Goal: Transaction & Acquisition: Purchase product/service

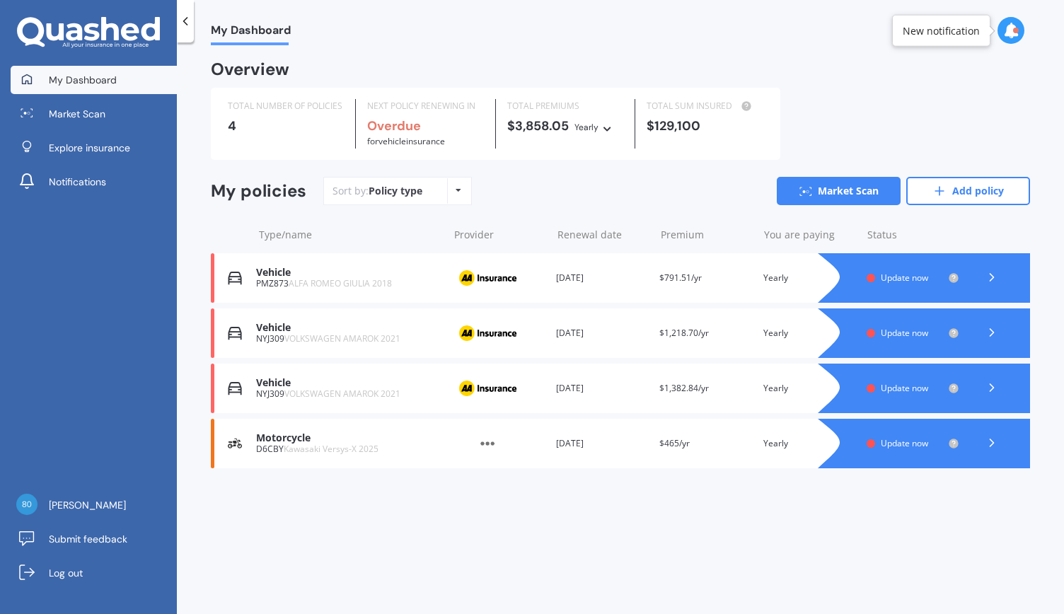
click at [990, 278] on icon at bounding box center [992, 277] width 14 height 14
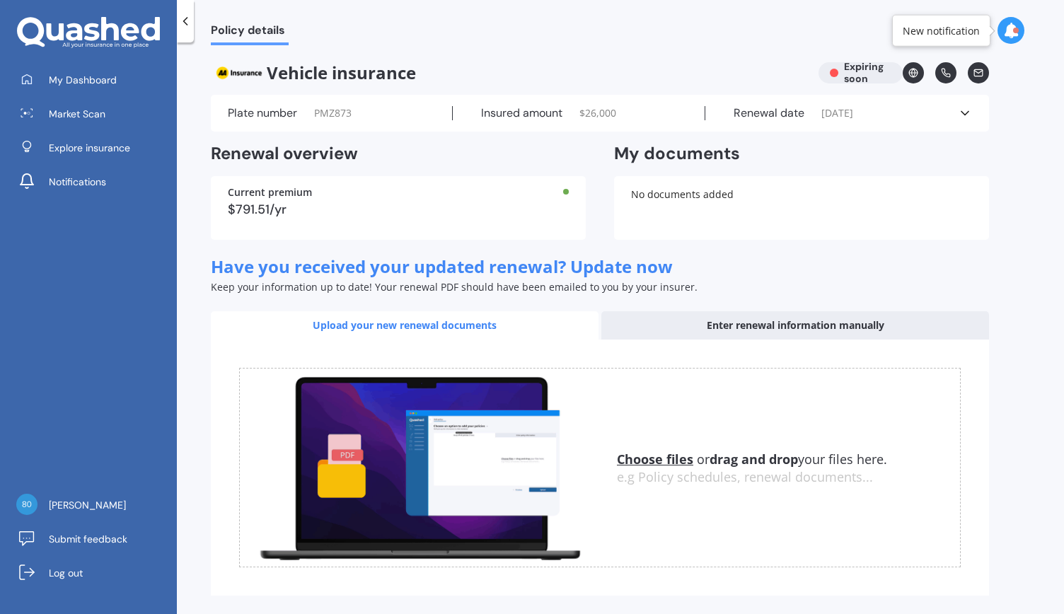
click at [183, 29] on div at bounding box center [185, 21] width 17 height 42
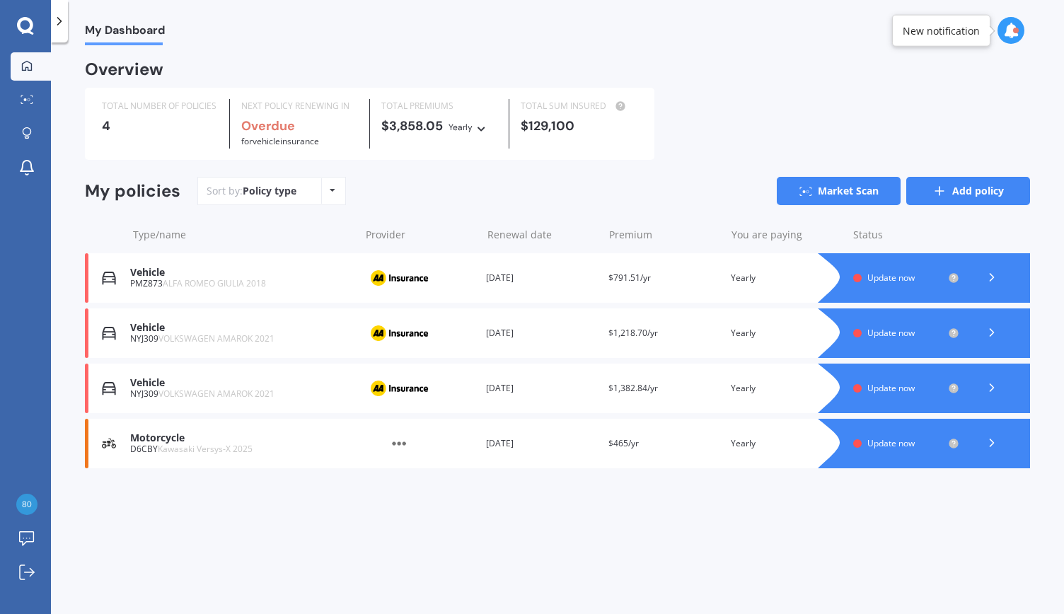
click at [955, 194] on link "Add policy" at bounding box center [968, 191] width 124 height 28
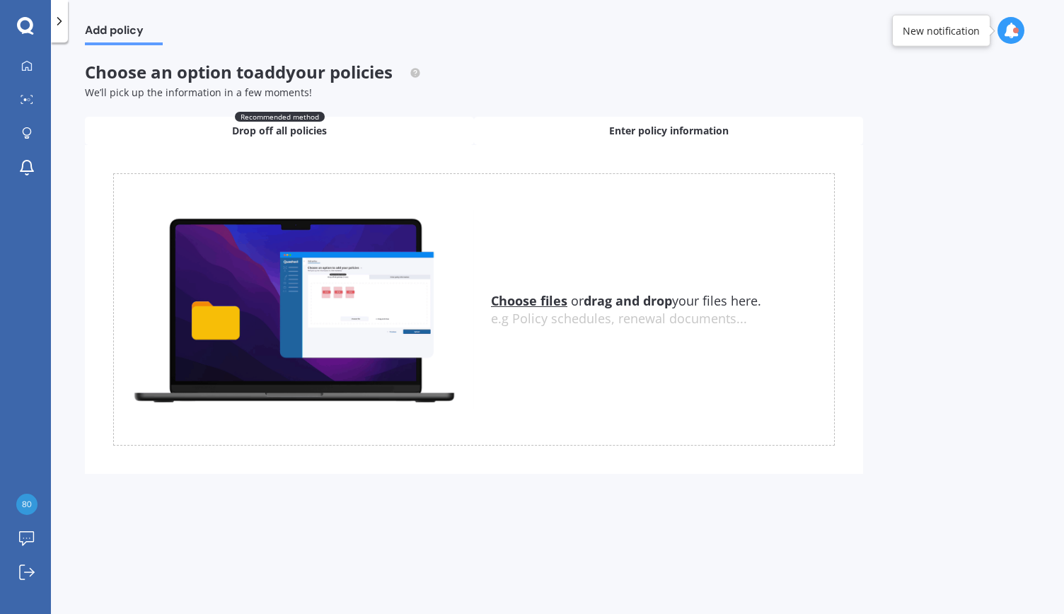
click at [607, 128] on div "Enter policy information" at bounding box center [668, 131] width 389 height 28
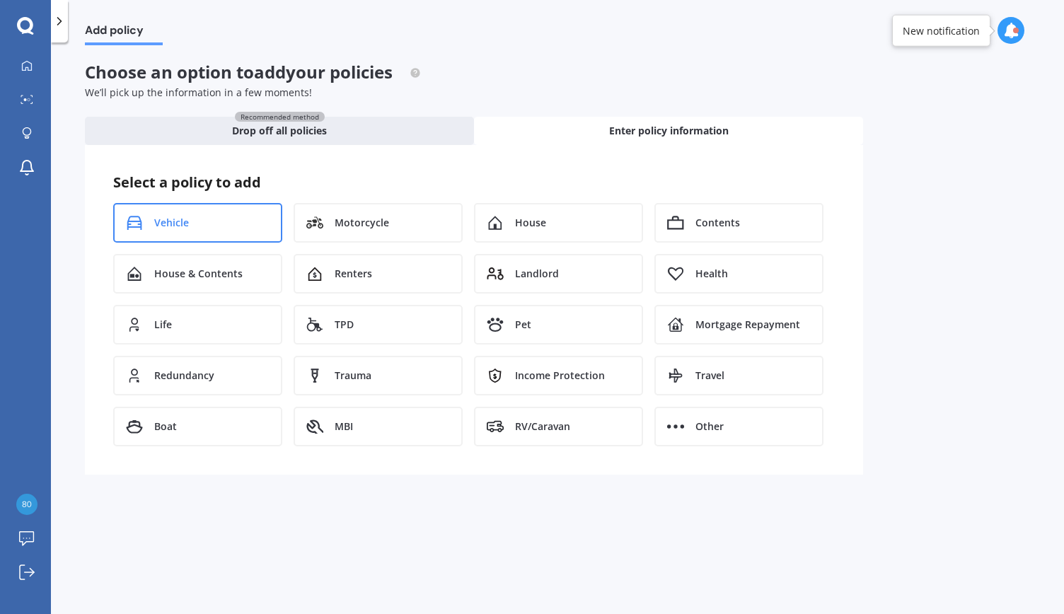
click at [216, 215] on div "Vehicle" at bounding box center [197, 223] width 169 height 40
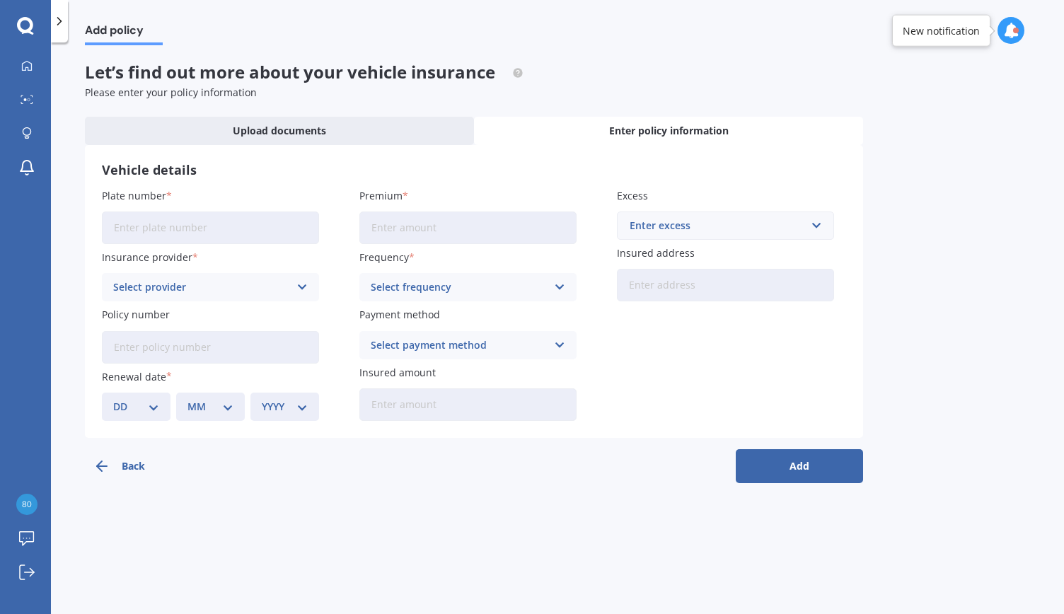
click at [144, 240] on input "Plate number" at bounding box center [210, 228] width 217 height 33
type input "PLN631"
click at [303, 287] on icon at bounding box center [302, 287] width 12 height 16
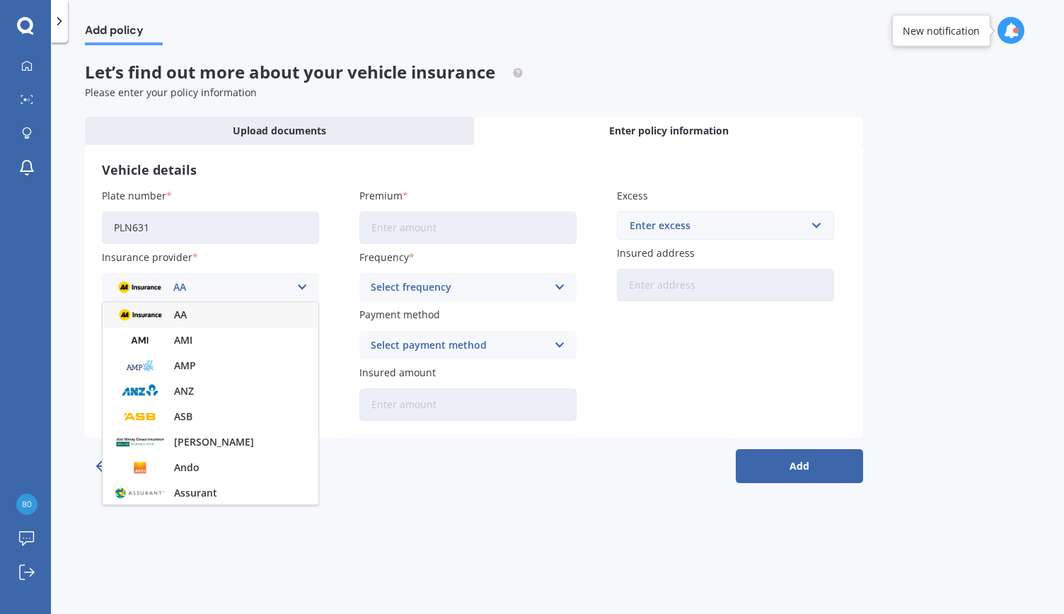
click at [185, 291] on div "AA" at bounding box center [201, 287] width 176 height 16
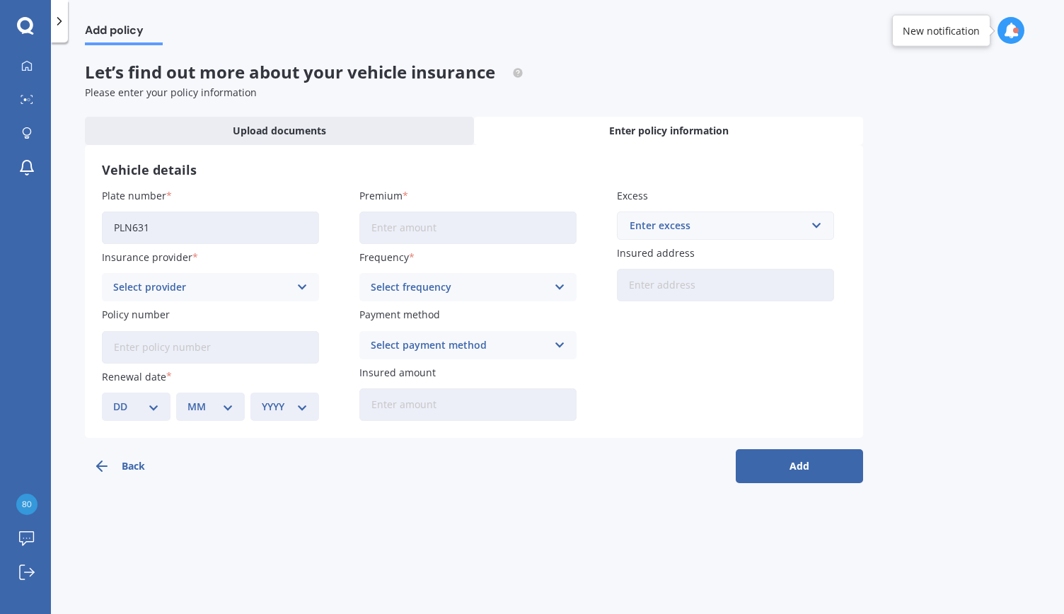
click at [300, 285] on icon at bounding box center [302, 287] width 12 height 16
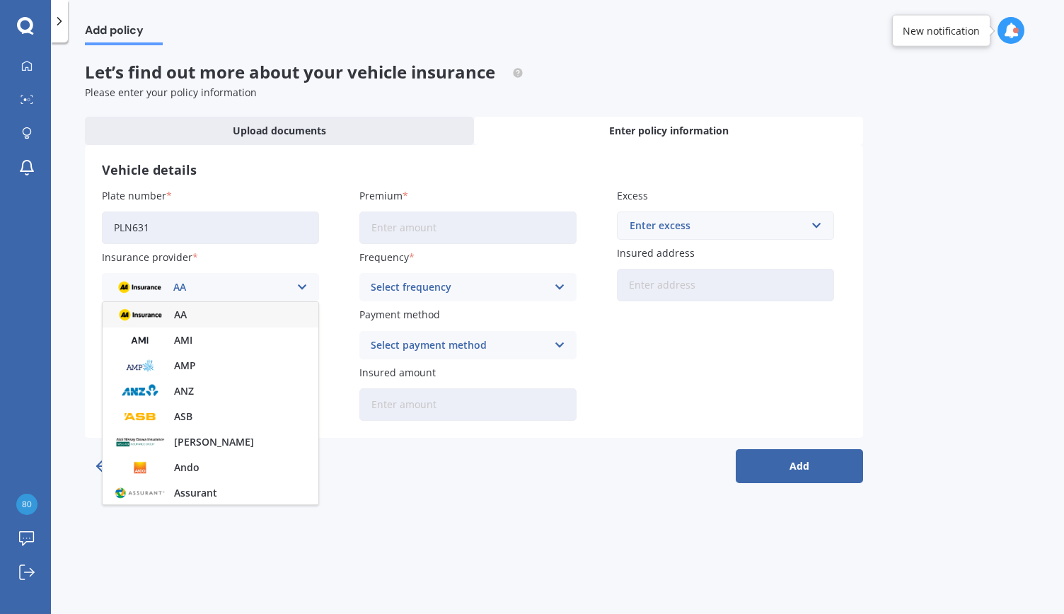
click at [156, 317] on img at bounding box center [140, 315] width 52 height 20
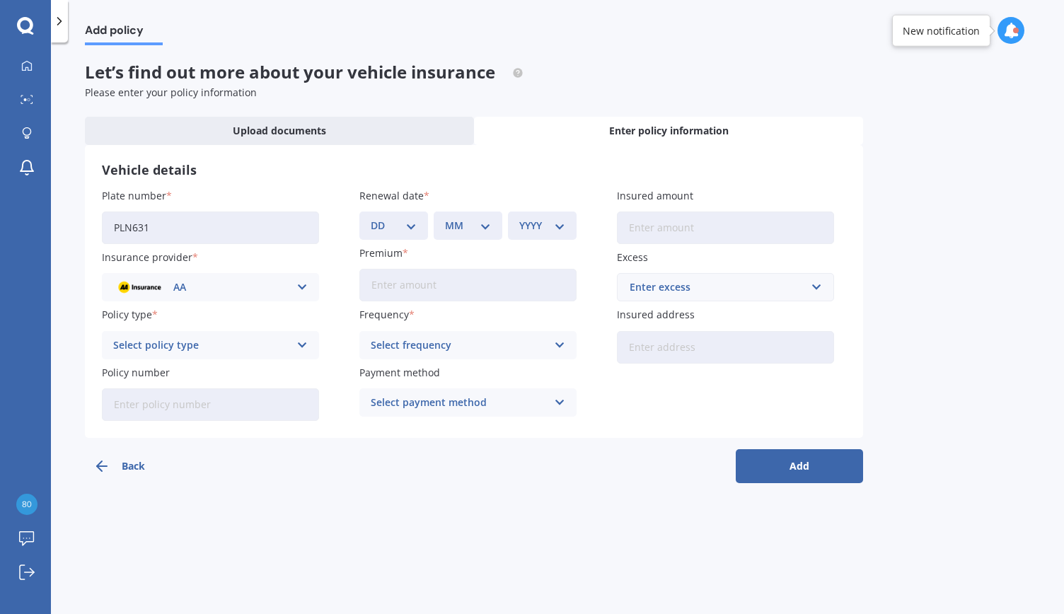
click at [301, 346] on icon at bounding box center [302, 345] width 12 height 16
click at [182, 376] on span "Comprehensive" at bounding box center [151, 373] width 75 height 10
click at [151, 407] on input "Policy number" at bounding box center [210, 404] width 217 height 33
click at [388, 558] on div "Add policy Let’s find out more about your vehicle insurance Please enter your p…" at bounding box center [557, 331] width 1013 height 572
paste input "AMV031203356"
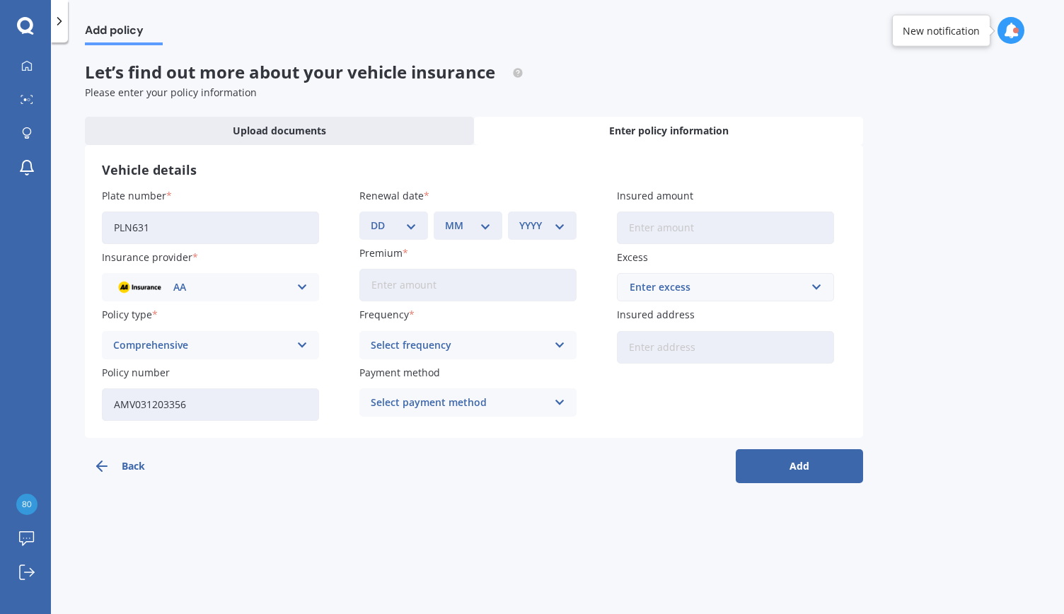
type input "AMV031203356"
click at [415, 231] on select "DD 01 02 03 04 05 06 07 08 09 10 11 12 13 14 15 16 17 18 19 20 21 22 23 24 25 2…" at bounding box center [394, 226] width 46 height 16
select select "28"
click at [371, 218] on select "DD 01 02 03 04 05 06 07 08 09 10 11 12 13 14 15 16 17 18 19 20 21 22 23 24 25 2…" at bounding box center [394, 226] width 46 height 16
click at [488, 227] on select "MM 01 02 03 04 05 06 07 08 09 10 11 12" at bounding box center [468, 226] width 46 height 16
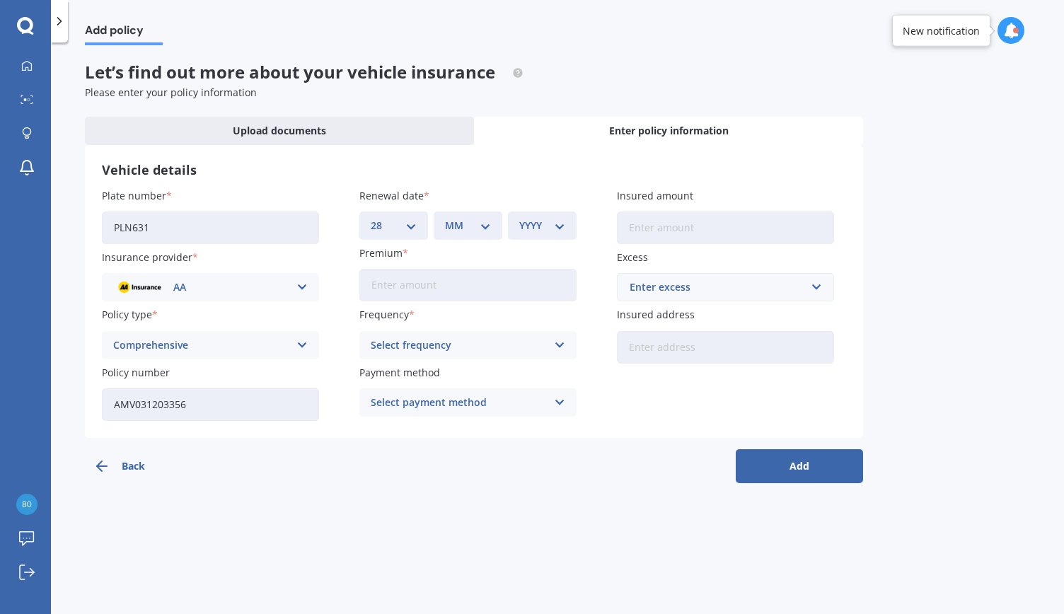
select select "10"
click at [445, 218] on select "MM 01 02 03 04 05 06 07 08 09 10 11 12" at bounding box center [468, 226] width 46 height 16
click at [560, 227] on select "YYYY 2027 2026 2025 2024 2023 2022 2021 2020 2019 2018 2017 2016 2015 2014 2013…" at bounding box center [542, 226] width 46 height 16
select select "2025"
click at [519, 218] on select "YYYY 2027 2026 2025 2024 2023 2022 2021 2020 2019 2018 2017 2016 2015 2014 2013…" at bounding box center [542, 226] width 46 height 16
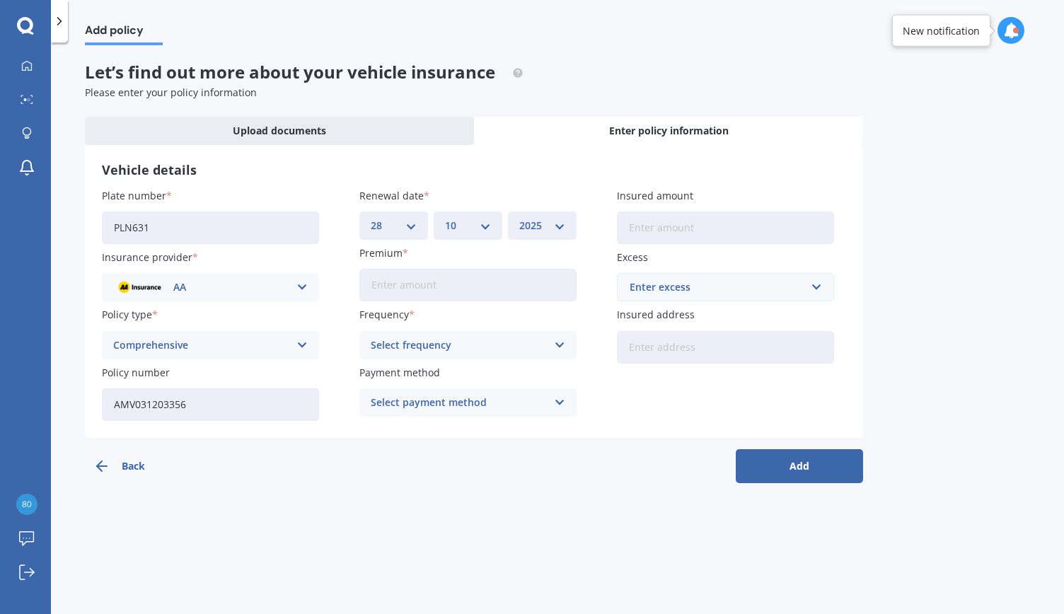
click at [391, 291] on input "Premium" at bounding box center [467, 285] width 217 height 33
type input "$934.86"
click at [560, 343] on icon at bounding box center [560, 345] width 12 height 16
click at [395, 373] on span "Yearly" at bounding box center [386, 373] width 30 height 10
click at [557, 401] on icon at bounding box center [560, 403] width 12 height 16
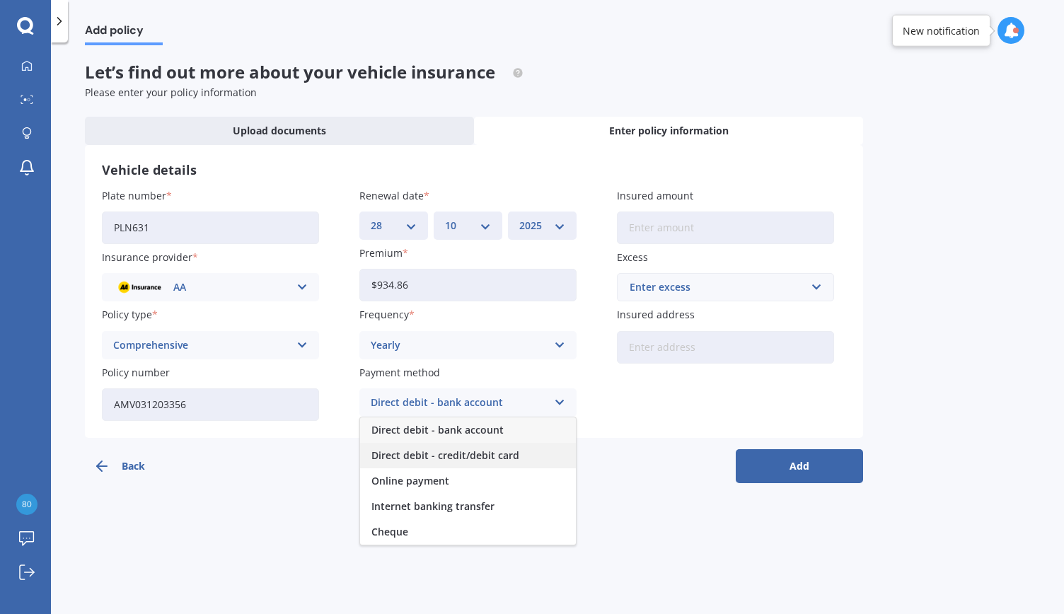
click at [511, 455] on span "Direct debit - credit/debit card" at bounding box center [445, 456] width 148 height 10
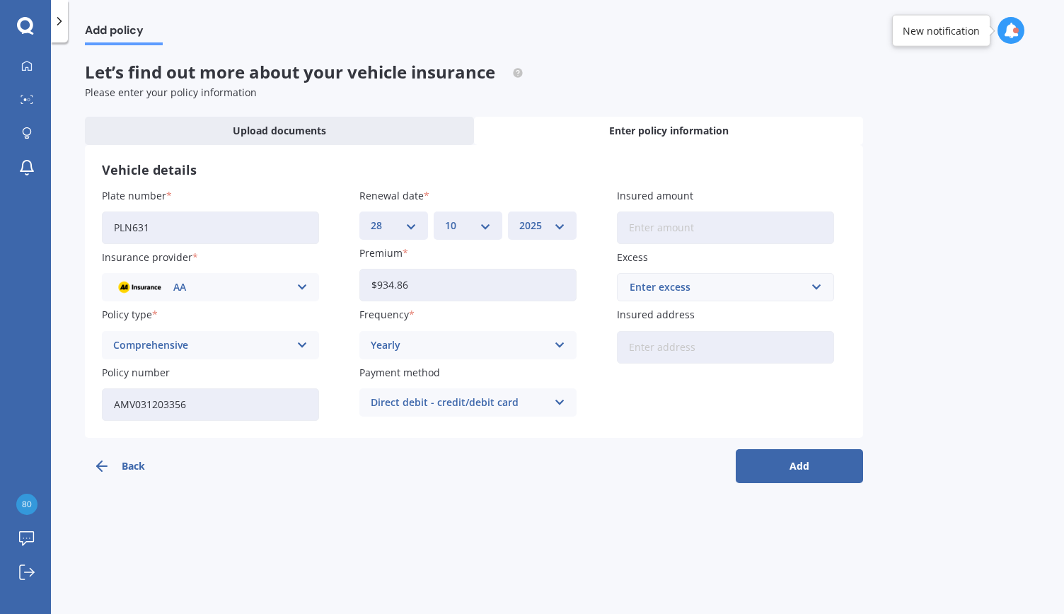
click at [663, 233] on input "Insured amount" at bounding box center [725, 228] width 217 height 33
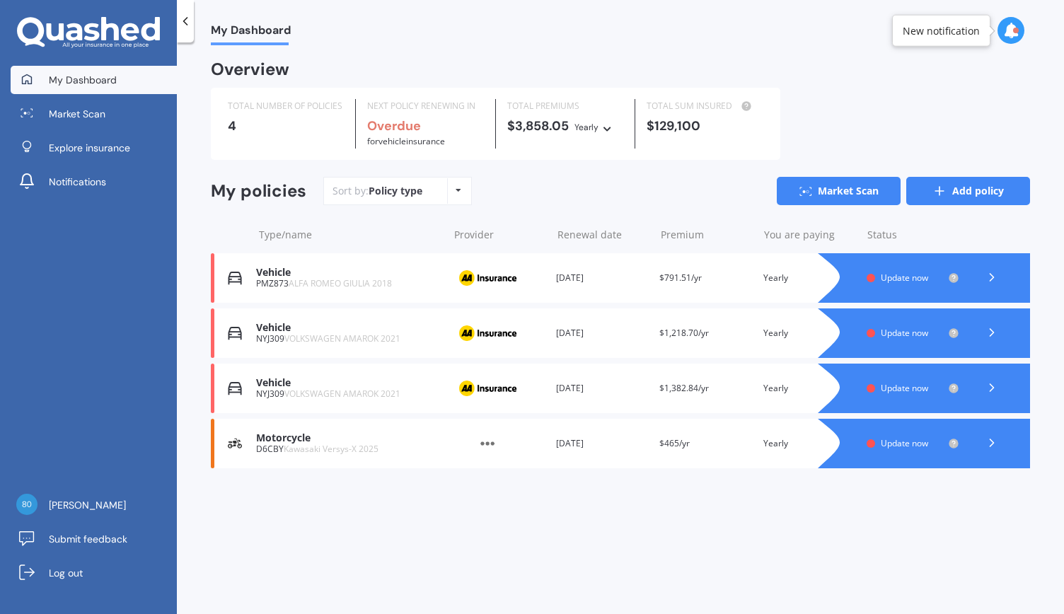
click at [993, 191] on link "Add policy" at bounding box center [968, 191] width 124 height 28
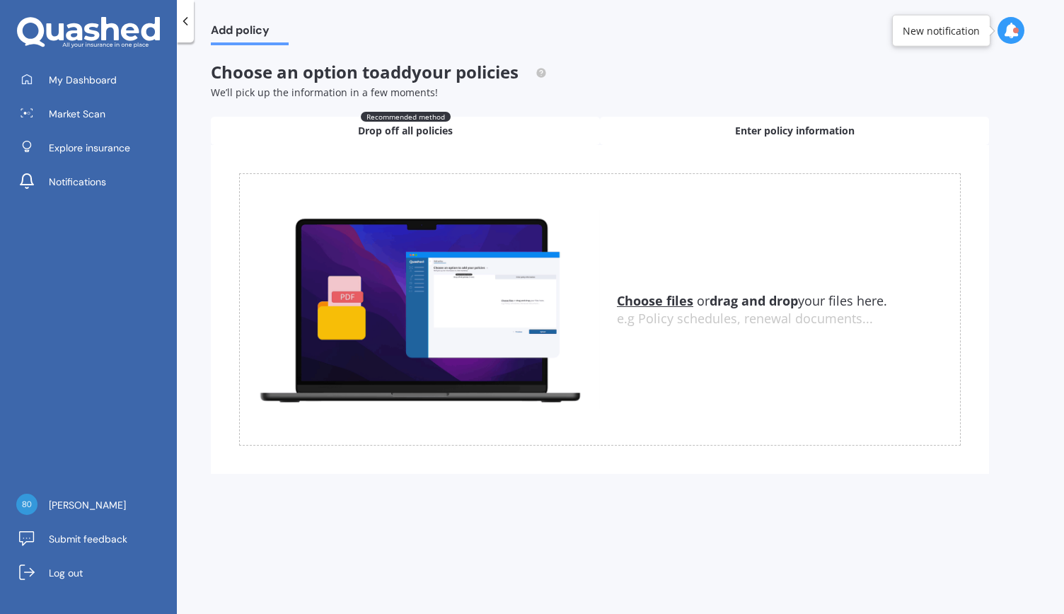
click at [765, 126] on span "Enter policy information" at bounding box center [795, 131] width 120 height 14
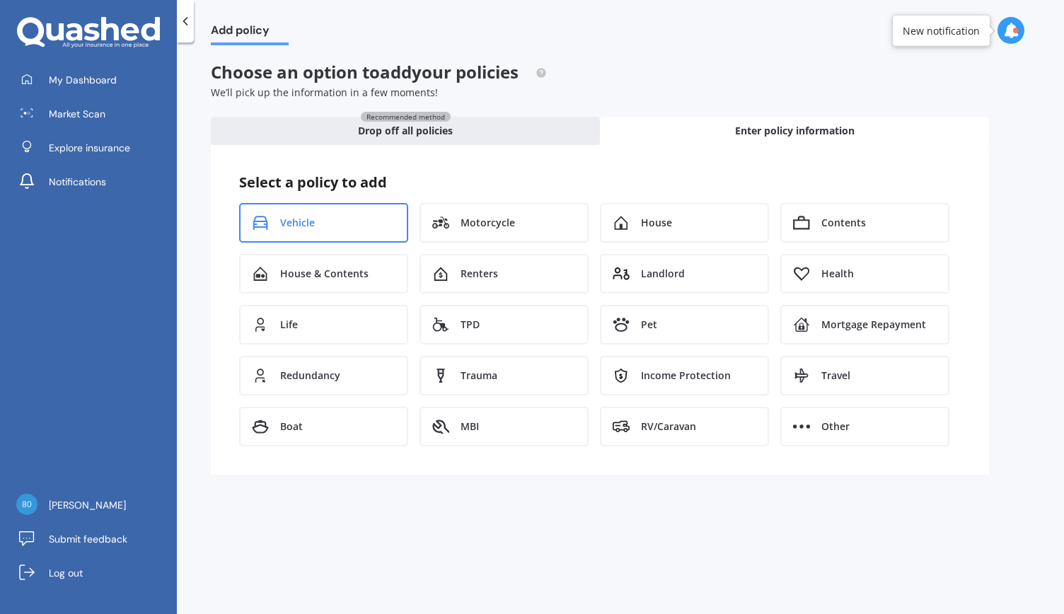
click at [313, 226] on span "Vehicle" at bounding box center [297, 223] width 35 height 14
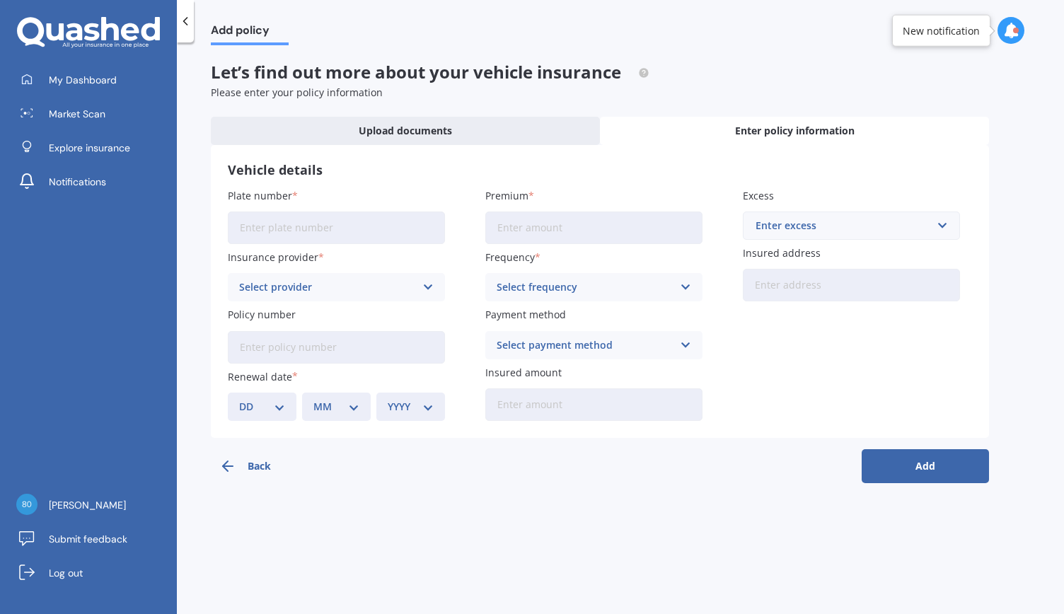
click at [270, 237] on input "Plate number" at bounding box center [336, 228] width 217 height 33
type input "PLN631"
click at [424, 288] on icon at bounding box center [428, 287] width 12 height 16
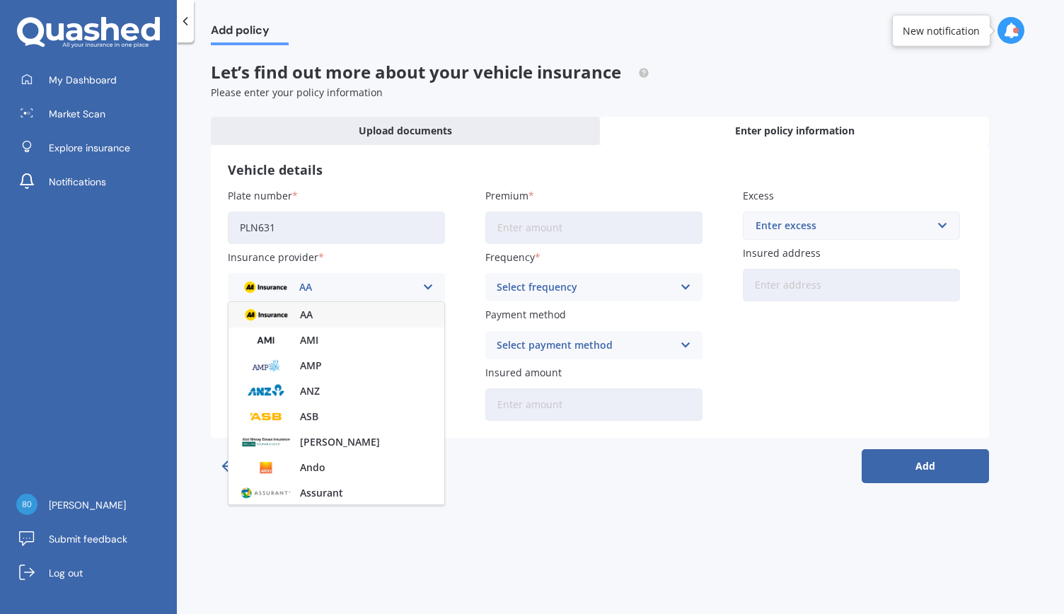
click at [289, 319] on img at bounding box center [266, 315] width 52 height 20
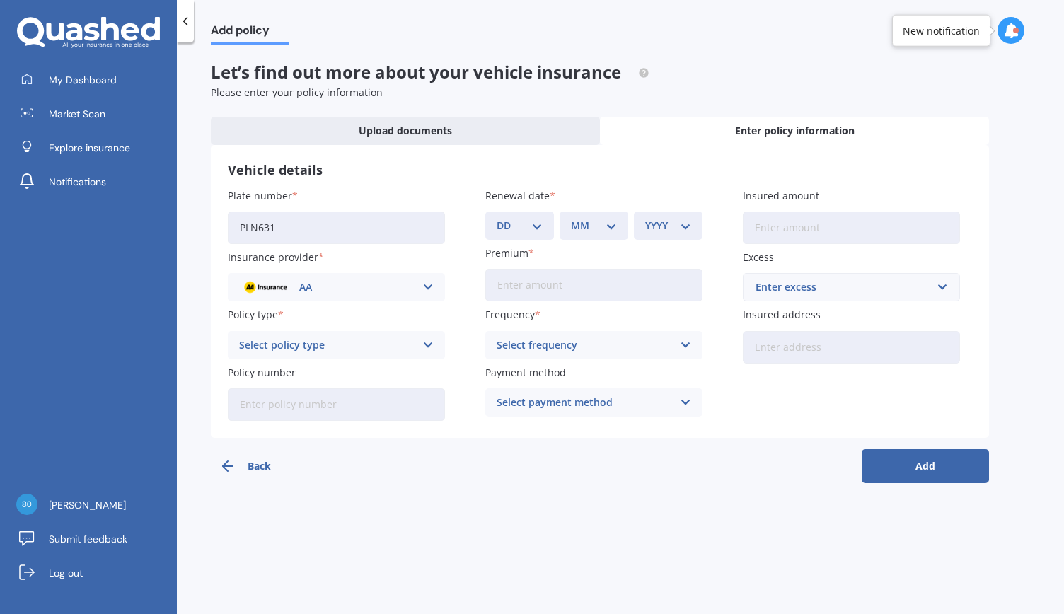
click at [429, 342] on icon at bounding box center [428, 345] width 12 height 16
click at [315, 372] on div "Comprehensive" at bounding box center [337, 372] width 216 height 25
click at [335, 405] on input "Policy number" at bounding box center [336, 404] width 217 height 33
paste input "AMV031203356"
type input "AMV031203356"
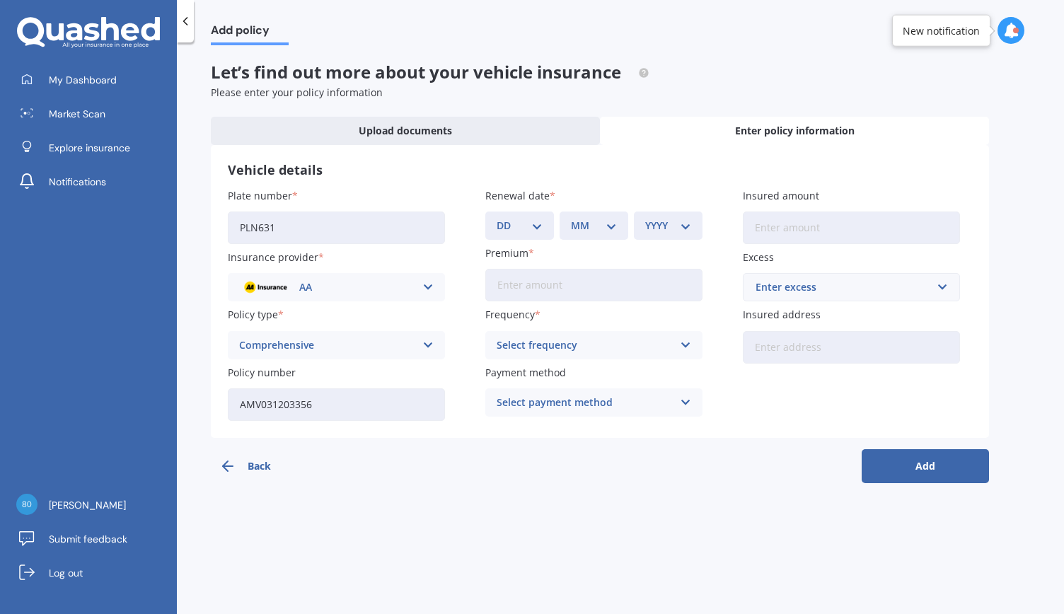
click at [535, 227] on select "DD 01 02 03 04 05 06 07 08 09 10 11 12 13 14 15 16 17 18 19 20 21 22 23 24 25 2…" at bounding box center [520, 226] width 46 height 16
click at [531, 231] on select "DD 01 02 03 04 05 06 07 08 09 10 11 12 13 14 15 16 17 18 19 20 21 22 23 24 25 2…" at bounding box center [520, 226] width 46 height 16
click at [533, 227] on select "DD 01 02 03 04 05 06 07 08 09 10 11 12 13 14 15 16 17 18 19 20 21 22 23 24 25 2…" at bounding box center [520, 226] width 46 height 16
select select "28"
click at [497, 218] on select "DD 01 02 03 04 05 06 07 08 09 10 11 12 13 14 15 16 17 18 19 20 21 22 23 24 25 2…" at bounding box center [520, 226] width 46 height 16
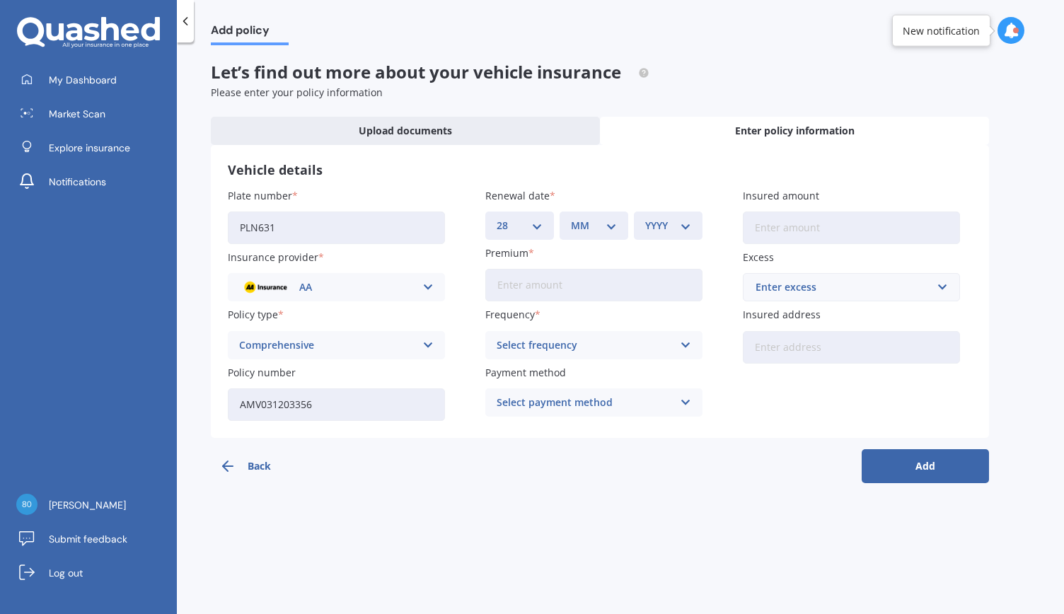
click at [613, 223] on select "MM 01 02 03 04 05 06 07 08 09 10 11 12" at bounding box center [594, 226] width 46 height 16
select select "10"
click at [571, 218] on select "MM 01 02 03 04 05 06 07 08 09 10 11 12" at bounding box center [594, 226] width 46 height 16
click at [686, 229] on select "YYYY 2027 2026 2025 2024 2023 2022 2021 2020 2019 2018 2017 2016 2015 2014 2013…" at bounding box center [668, 226] width 46 height 16
select select "2025"
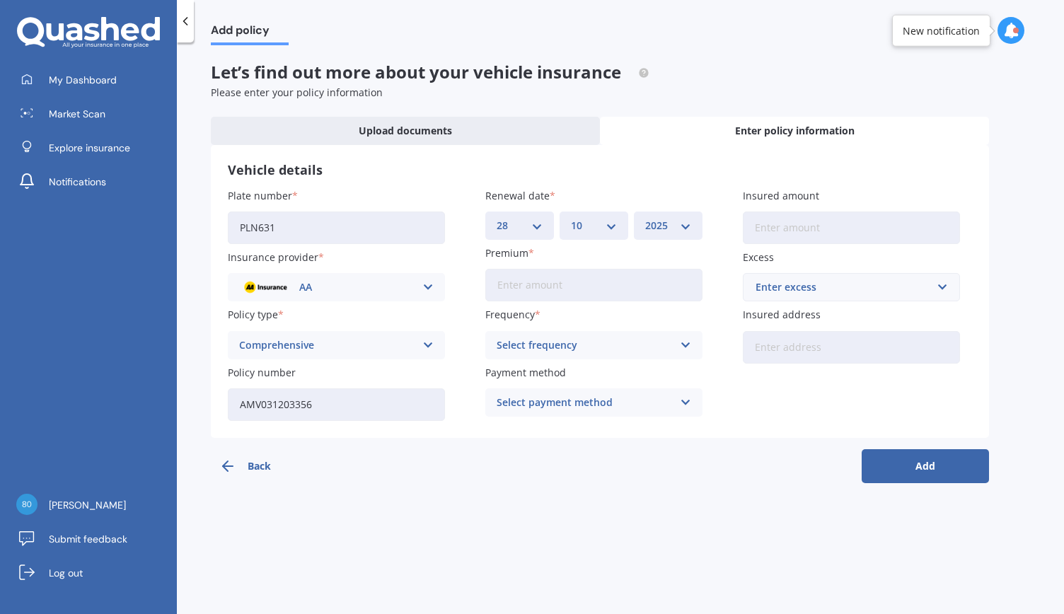
click at [645, 218] on select "YYYY 2027 2026 2025 2024 2023 2022 2021 2020 2019 2018 2017 2016 2015 2014 2013…" at bounding box center [668, 226] width 46 height 16
click at [521, 285] on input "Premium" at bounding box center [593, 285] width 217 height 33
type input "$934.86"
click at [686, 343] on icon at bounding box center [686, 345] width 12 height 16
click at [508, 374] on span "Yearly" at bounding box center [512, 373] width 30 height 10
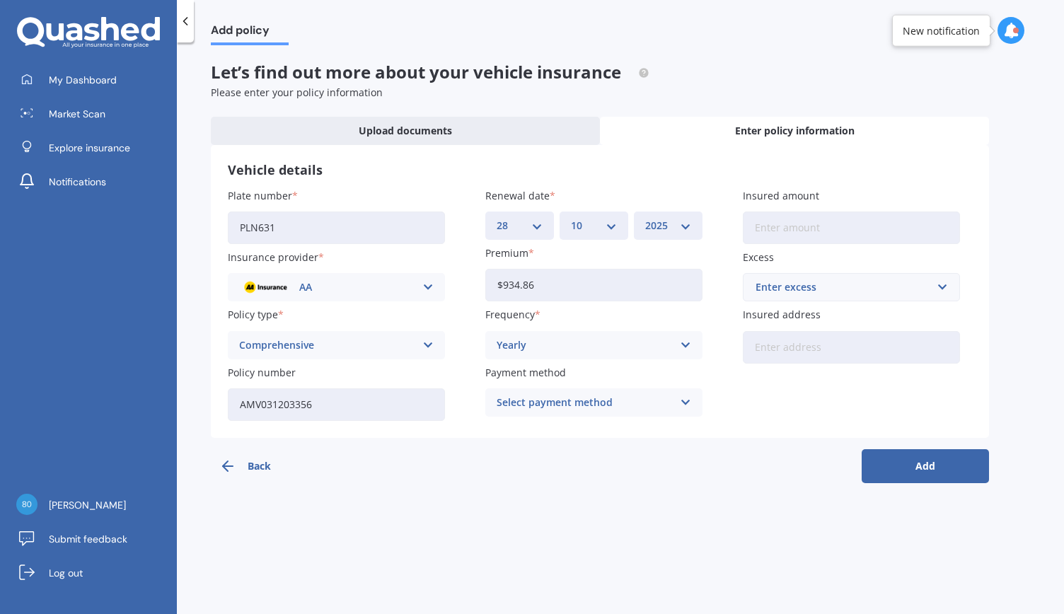
click at [688, 404] on icon at bounding box center [686, 403] width 12 height 16
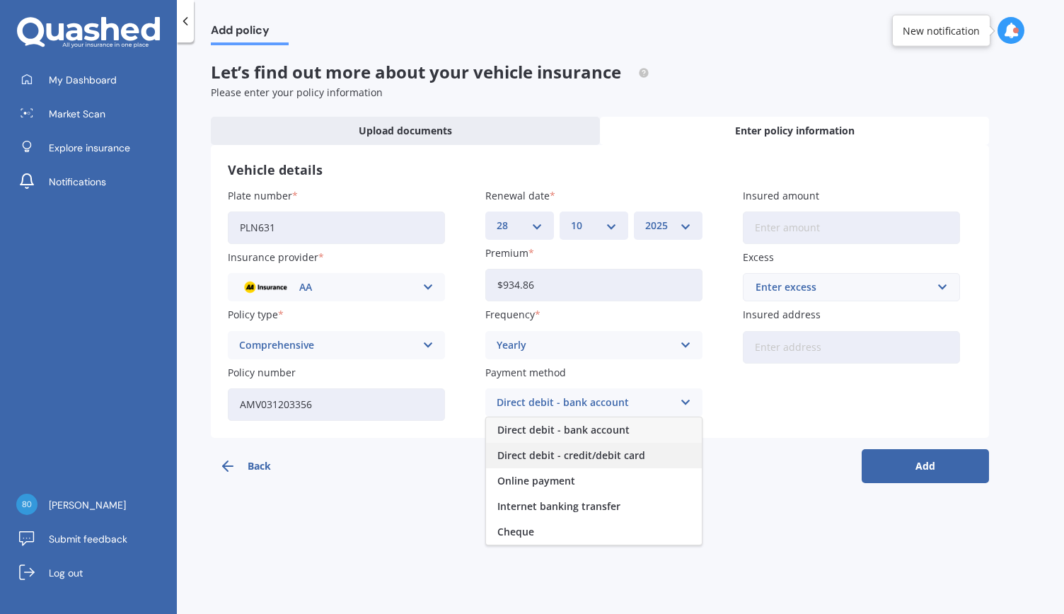
click at [625, 456] on span "Direct debit - credit/debit card" at bounding box center [571, 456] width 148 height 10
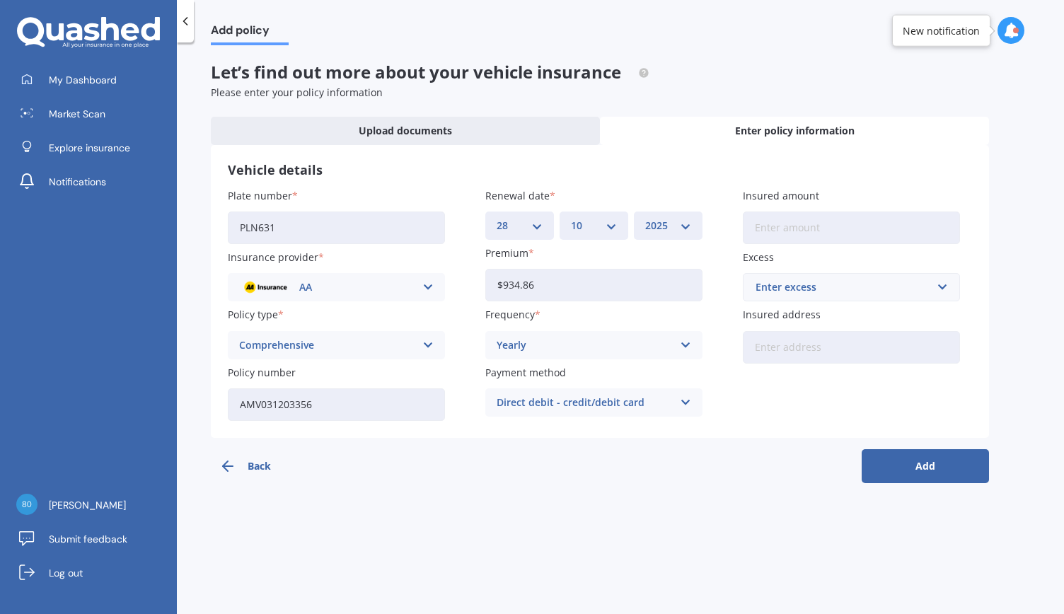
click at [770, 234] on input "Insured amount" at bounding box center [851, 228] width 217 height 33
click at [922, 98] on div "Please enter your policy information" at bounding box center [600, 93] width 778 height 14
click at [789, 226] on input "Insured amount" at bounding box center [851, 228] width 217 height 33
type input "$21,160"
click at [995, 170] on div "Add policy Let’s find out more about your vehicle insurance Please enter your p…" at bounding box center [620, 331] width 887 height 572
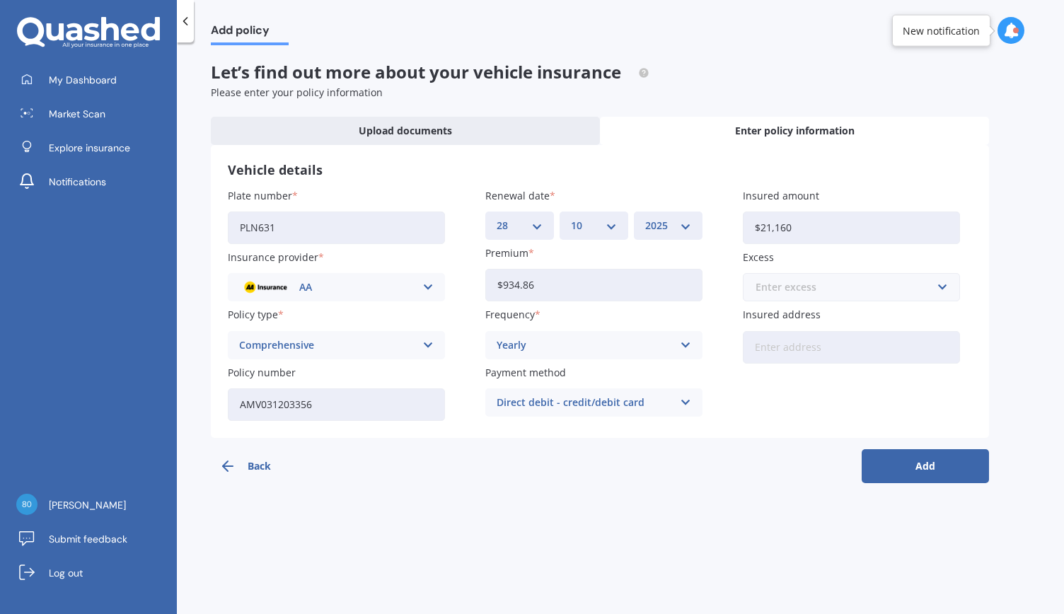
click at [940, 287] on input "text" at bounding box center [846, 287] width 204 height 27
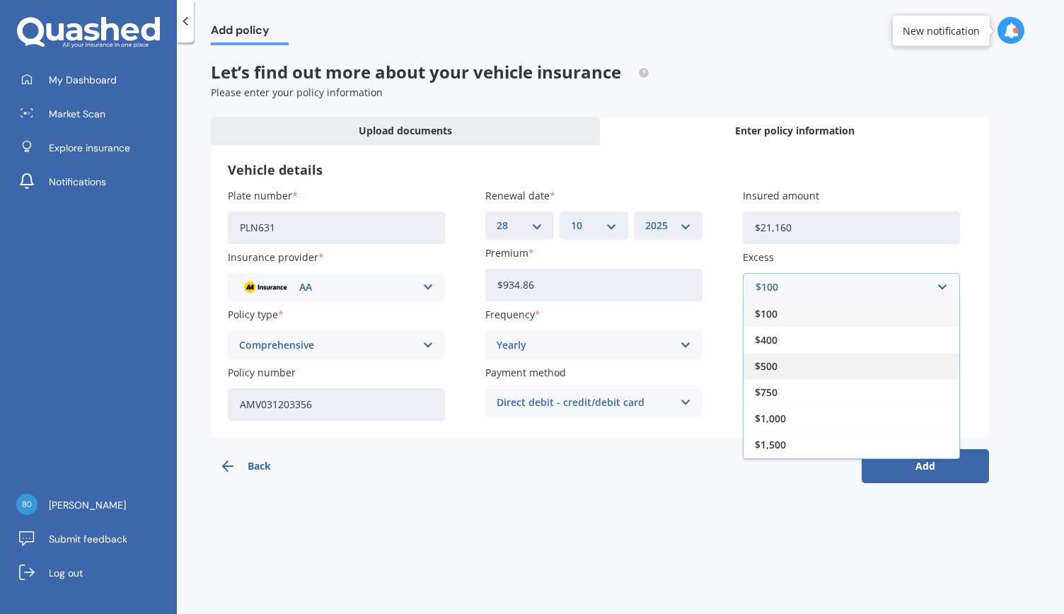
click at [764, 369] on span "$500" at bounding box center [766, 367] width 23 height 10
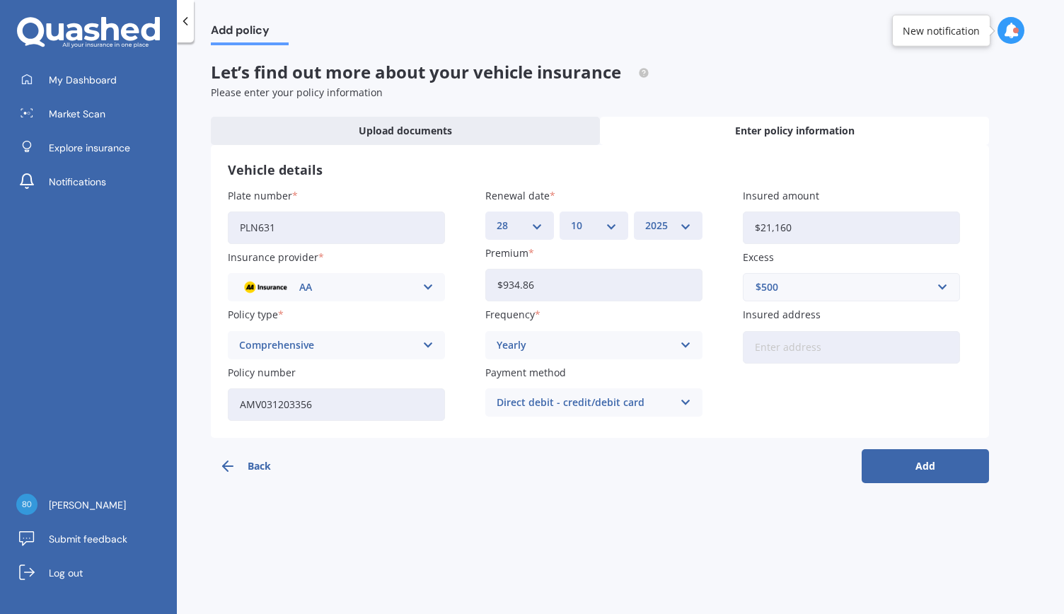
click at [781, 347] on input "Insured address" at bounding box center [851, 347] width 217 height 33
type input "[STREET_ADDRESS][PERSON_NAME]"
click at [924, 468] on button "Add" at bounding box center [925, 466] width 127 height 34
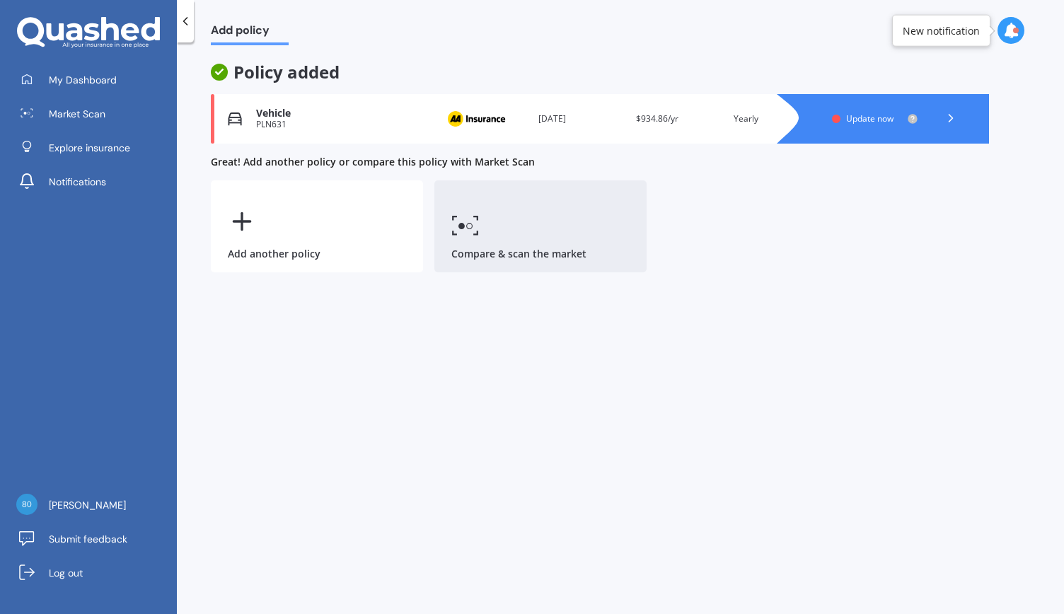
click at [476, 222] on icon at bounding box center [465, 225] width 28 height 21
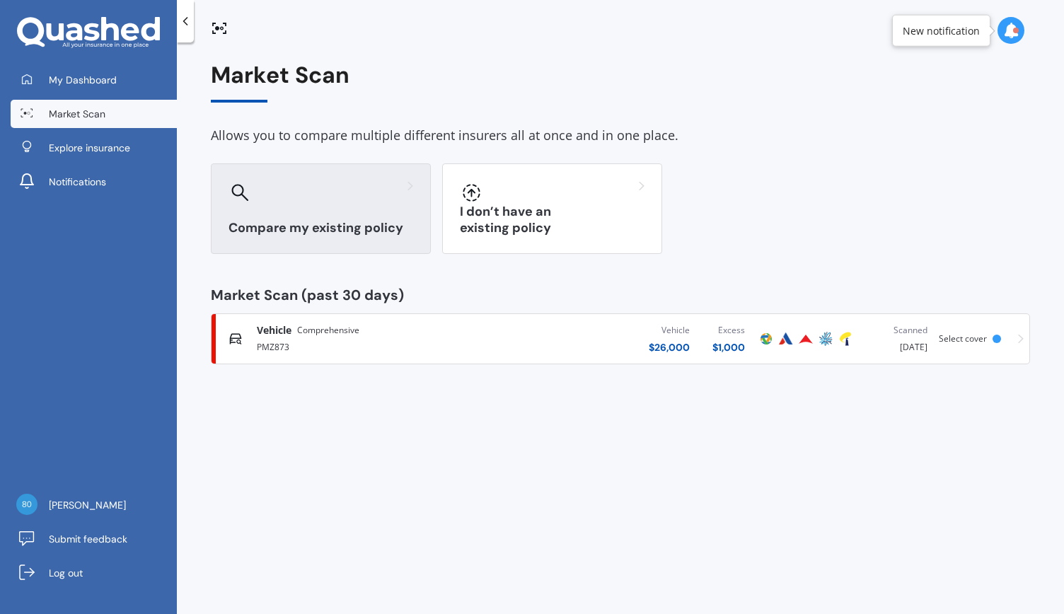
click at [314, 221] on h3 "Compare my existing policy" at bounding box center [321, 228] width 185 height 16
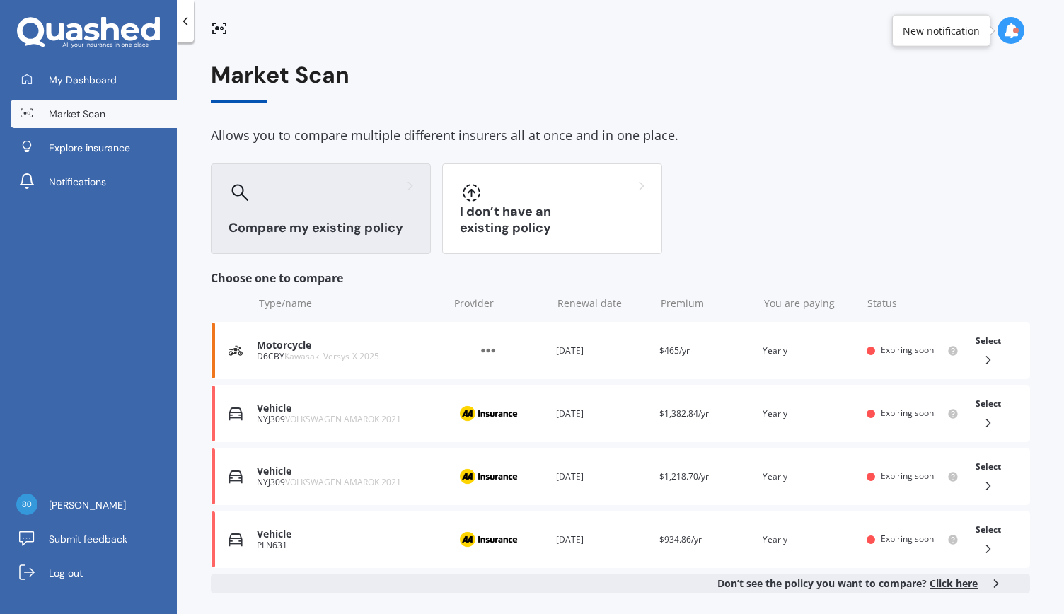
scroll to position [119, 0]
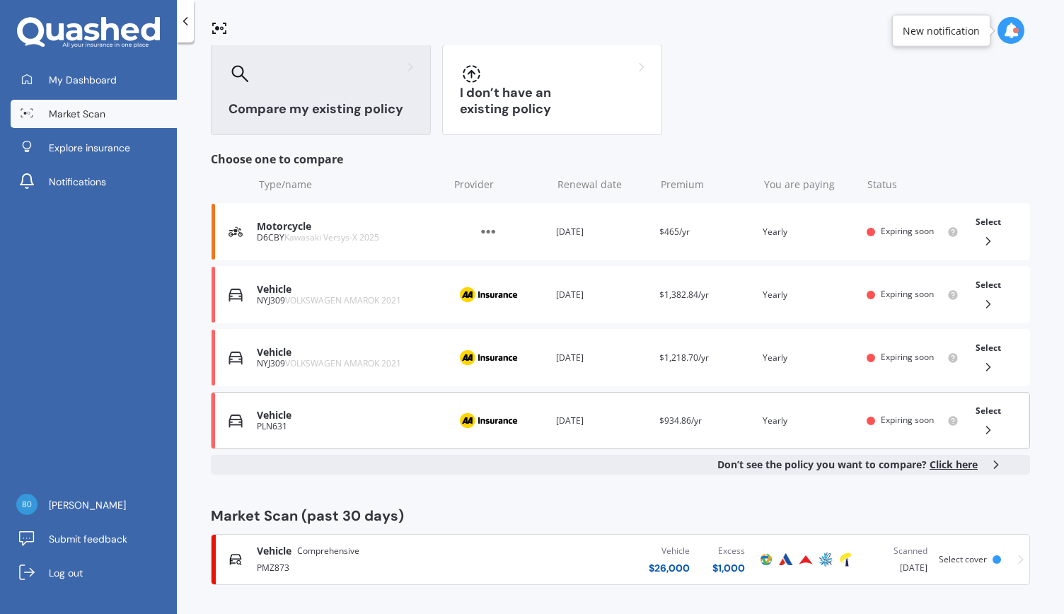
click at [263, 422] on div "PLN631" at bounding box center [349, 427] width 185 height 10
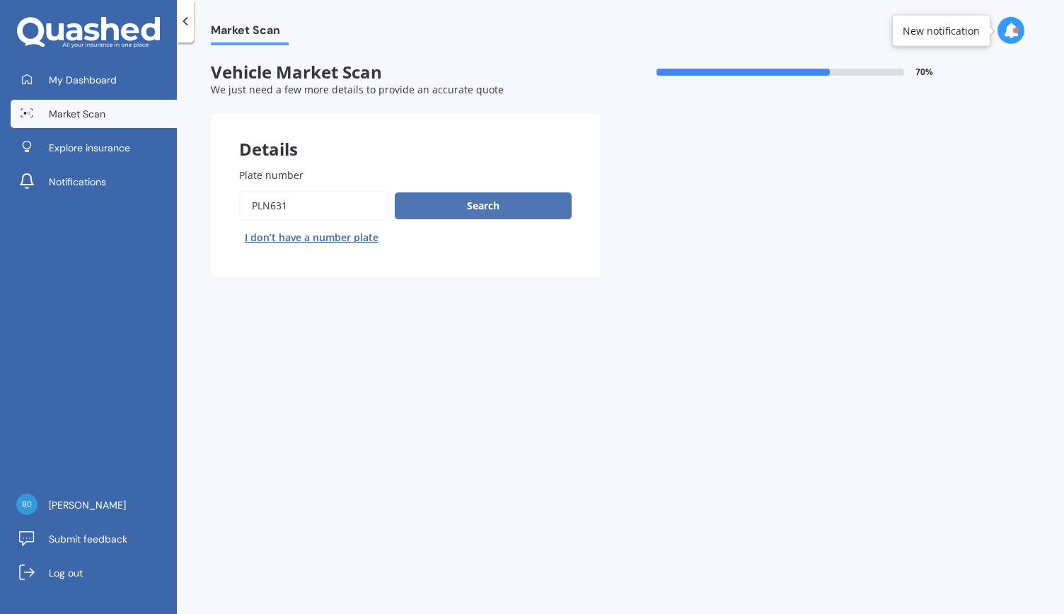
click at [490, 207] on button "Search" at bounding box center [483, 205] width 177 height 27
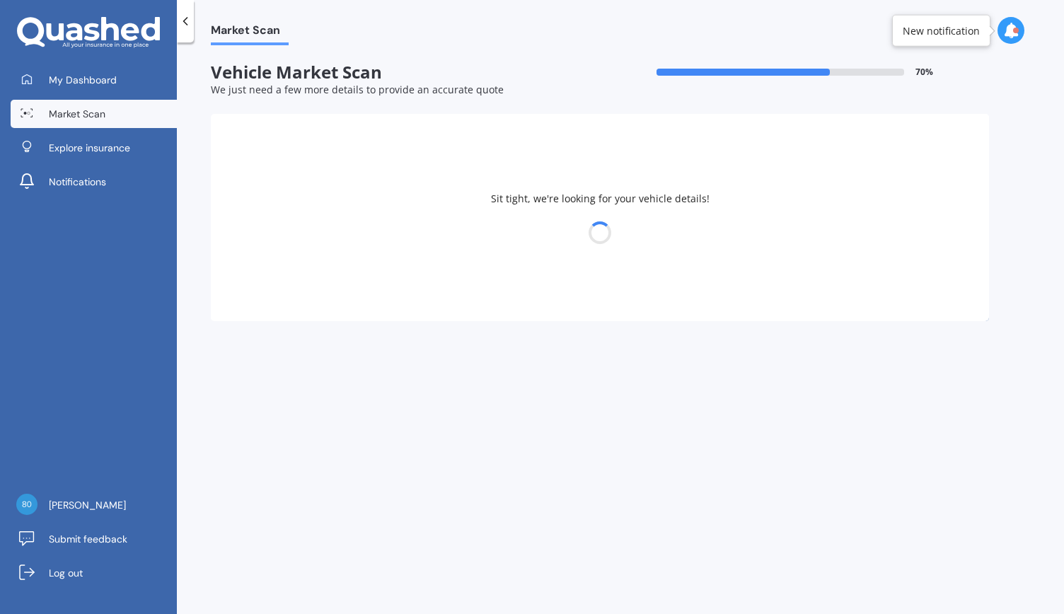
select select "15"
select select "09"
select select "1954"
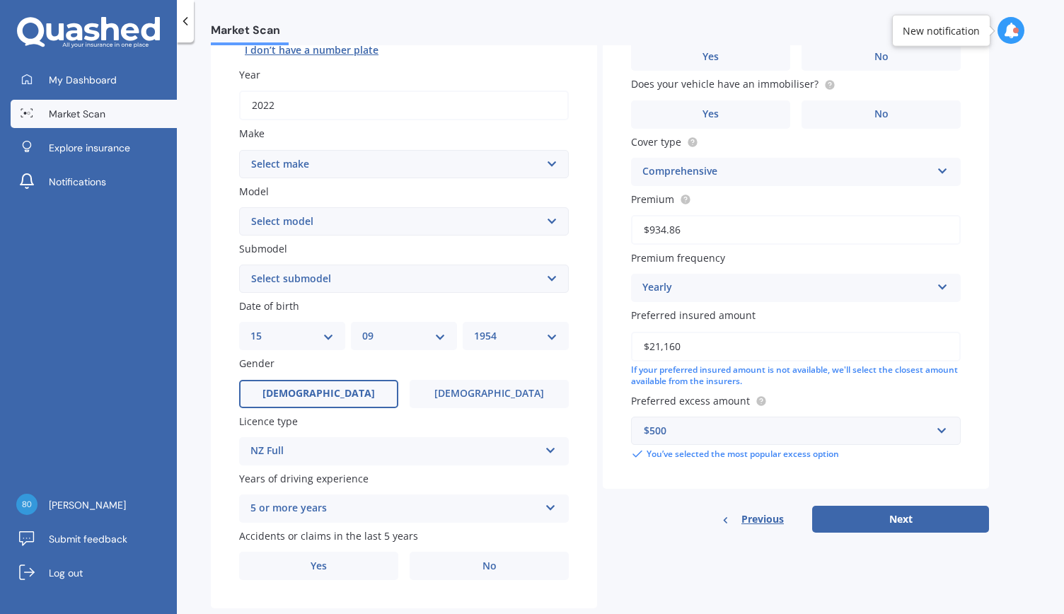
scroll to position [188, 0]
click at [316, 404] on label "[DEMOGRAPHIC_DATA]" at bounding box center [318, 393] width 159 height 28
click at [0, 0] on input "[DEMOGRAPHIC_DATA]" at bounding box center [0, 0] width 0 height 0
click at [320, 399] on span "[DEMOGRAPHIC_DATA]" at bounding box center [318, 393] width 112 height 12
click at [0, 0] on input "[DEMOGRAPHIC_DATA]" at bounding box center [0, 0] width 0 height 0
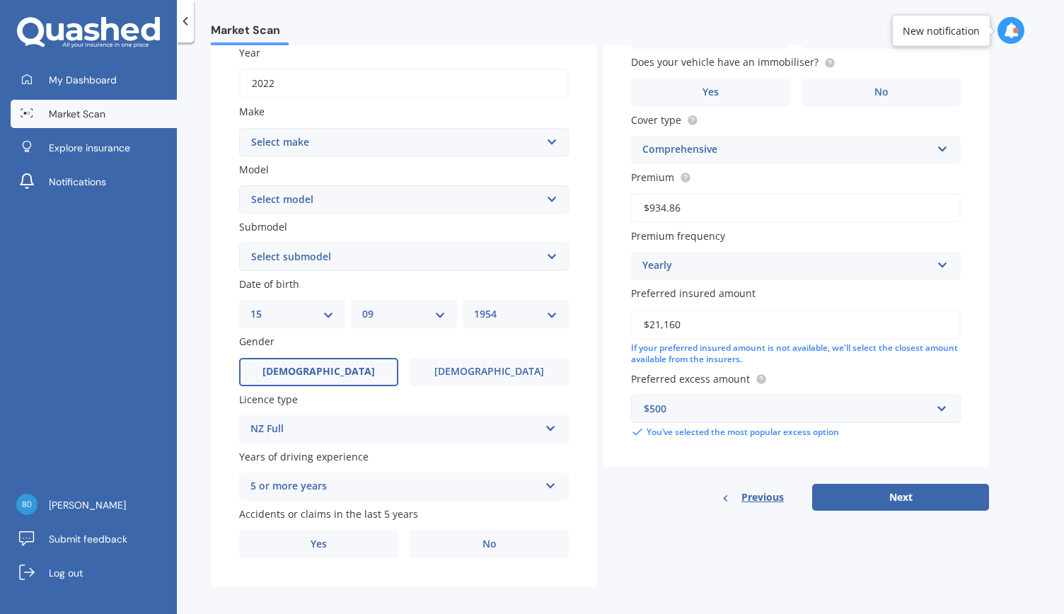
scroll to position [221, 0]
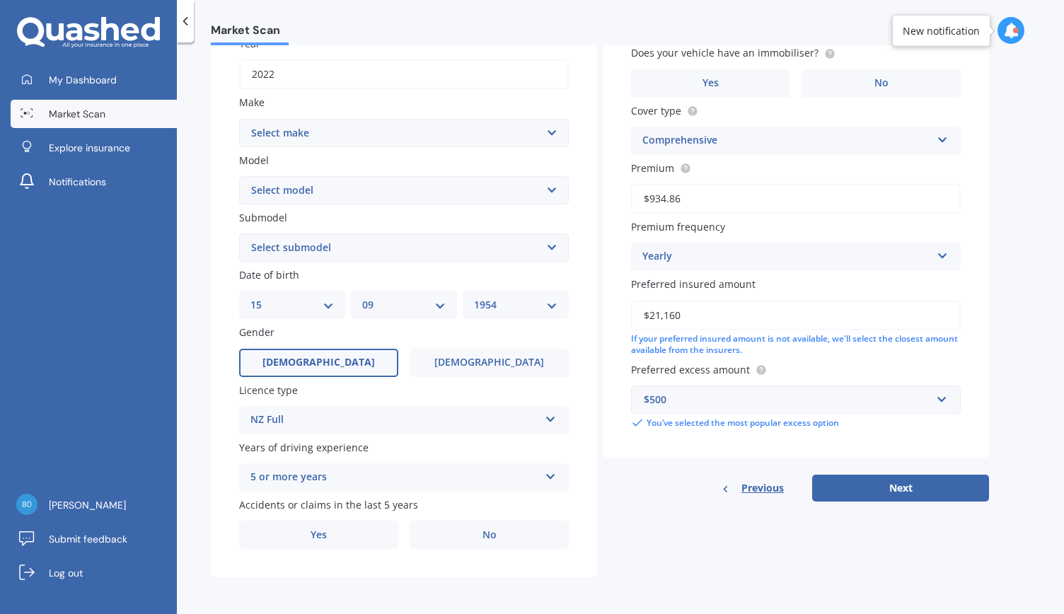
click at [554, 418] on icon at bounding box center [551, 417] width 12 height 10
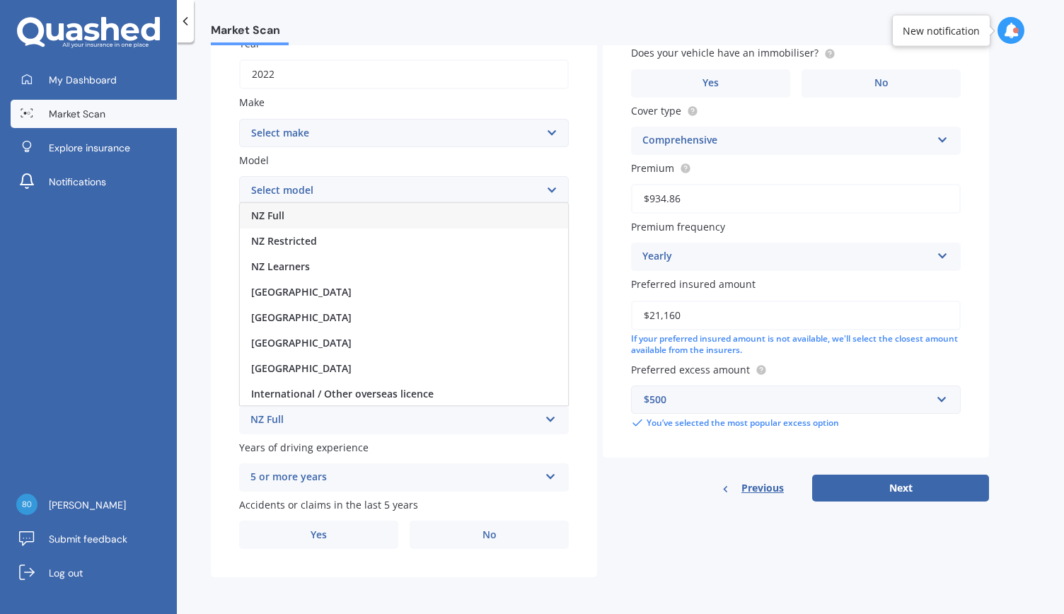
click at [554, 419] on icon at bounding box center [551, 417] width 12 height 10
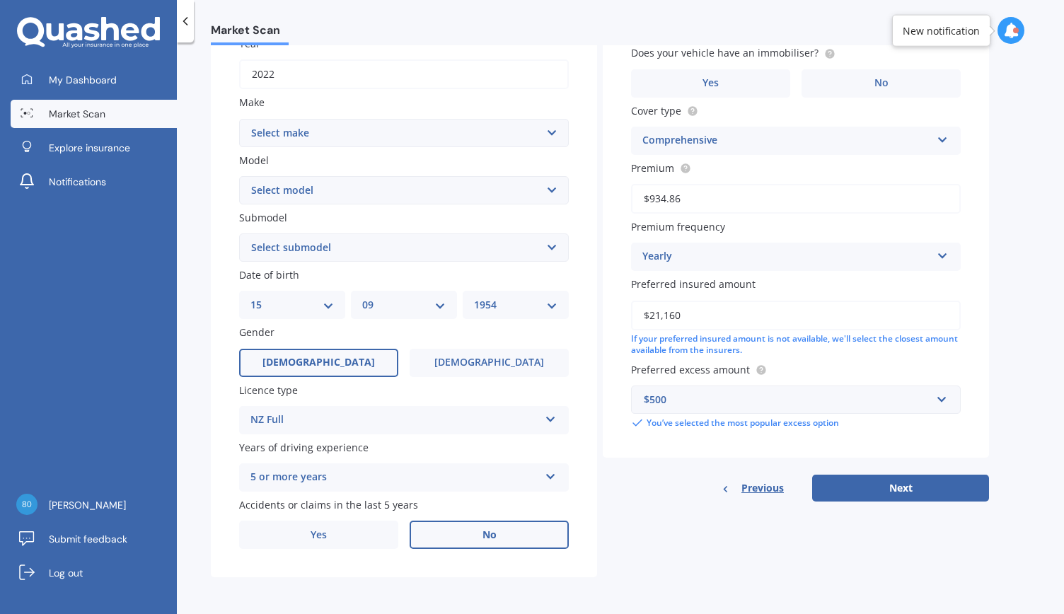
click at [479, 536] on label "No" at bounding box center [489, 535] width 159 height 28
click at [0, 0] on input "No" at bounding box center [0, 0] width 0 height 0
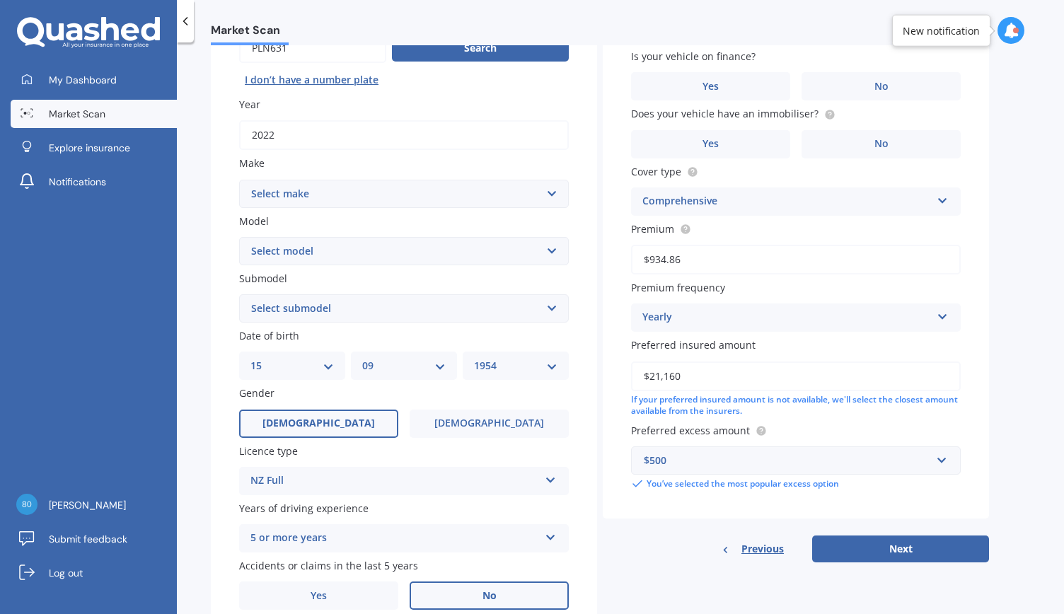
scroll to position [79, 0]
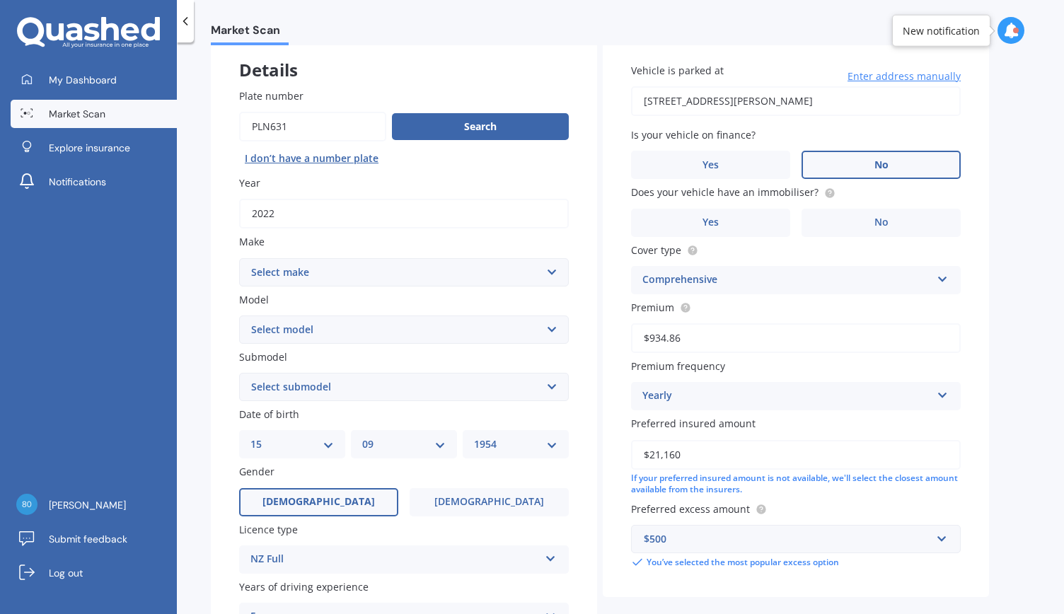
click at [875, 161] on span "No" at bounding box center [881, 165] width 14 height 12
click at [0, 0] on input "No" at bounding box center [0, 0] width 0 height 0
click at [712, 224] on span "Yes" at bounding box center [710, 222] width 17 height 12
click at [0, 0] on input "Yes" at bounding box center [0, 0] width 0 height 0
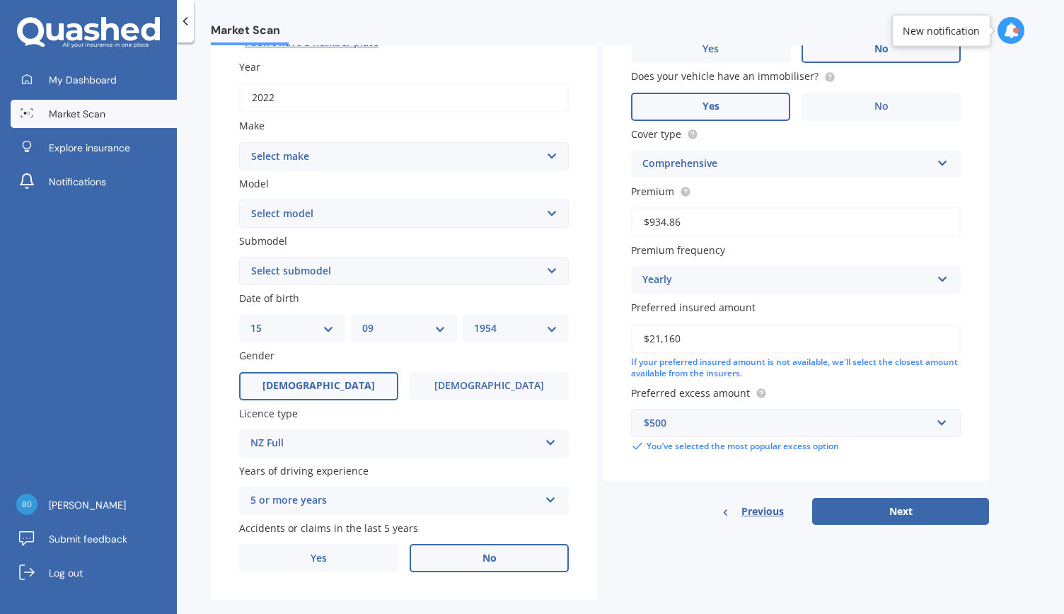
scroll to position [221, 0]
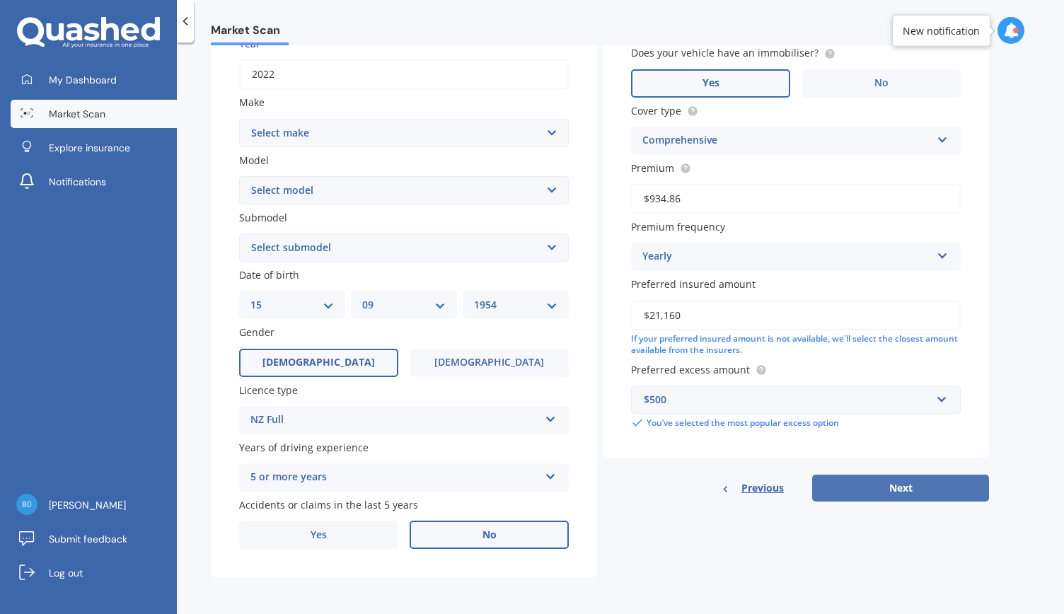
click at [872, 485] on button "Next" at bounding box center [900, 488] width 177 height 27
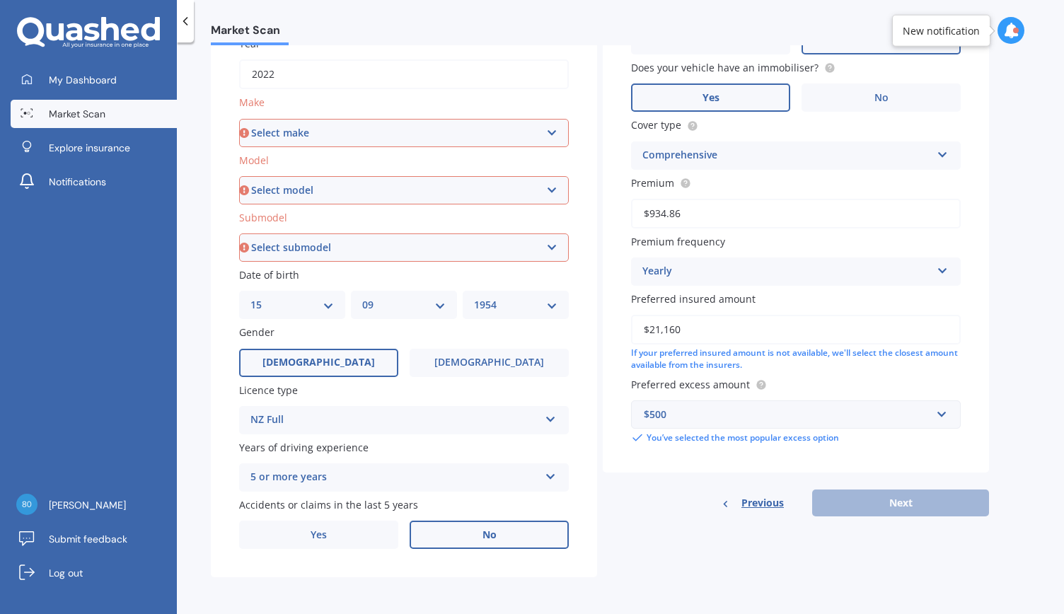
click at [554, 127] on select "Select make AC ALFA ROMEO ASTON [PERSON_NAME] AUDI AUSTIN BEDFORD Bentley BMW B…" at bounding box center [404, 133] width 330 height 28
click at [553, 127] on select "Select make AC ALFA ROMEO ASTON [PERSON_NAME] AUDI AUSTIN BEDFORD Bentley BMW B…" at bounding box center [404, 133] width 330 height 28
click at [545, 131] on select "Select make AC ALFA ROMEO ASTON [PERSON_NAME] AUDI AUSTIN BEDFORD Bentley BMW B…" at bounding box center [404, 133] width 330 height 28
click at [549, 187] on select "Select model" at bounding box center [404, 190] width 330 height 28
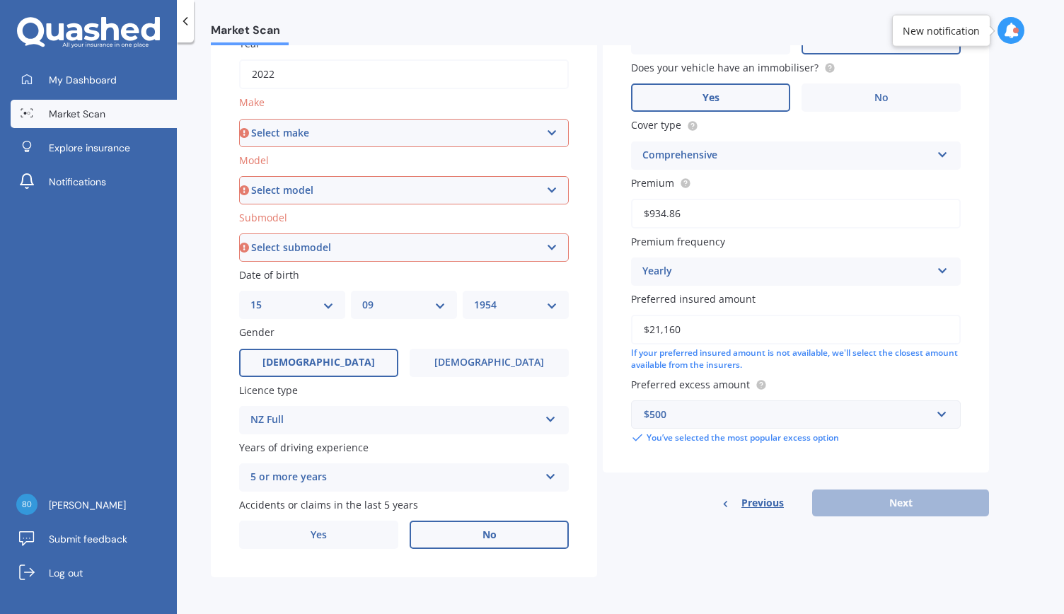
click at [328, 128] on select "Select make AC ALFA ROMEO ASTON [PERSON_NAME] AUDI AUSTIN BEDFORD Bentley BMW B…" at bounding box center [404, 133] width 330 height 28
select select "FIAT"
click at [239, 119] on select "Select make AC ALFA ROMEO ASTON [PERSON_NAME] AUDI AUSTIN BEDFORD Bentley BMW B…" at bounding box center [404, 133] width 330 height 28
click at [553, 190] on select "Select model 124 128 130 131 132 500 Abarth Abarth 595 Brava Bravo Citivan City…" at bounding box center [404, 190] width 330 height 28
select select "ABARTH 595"
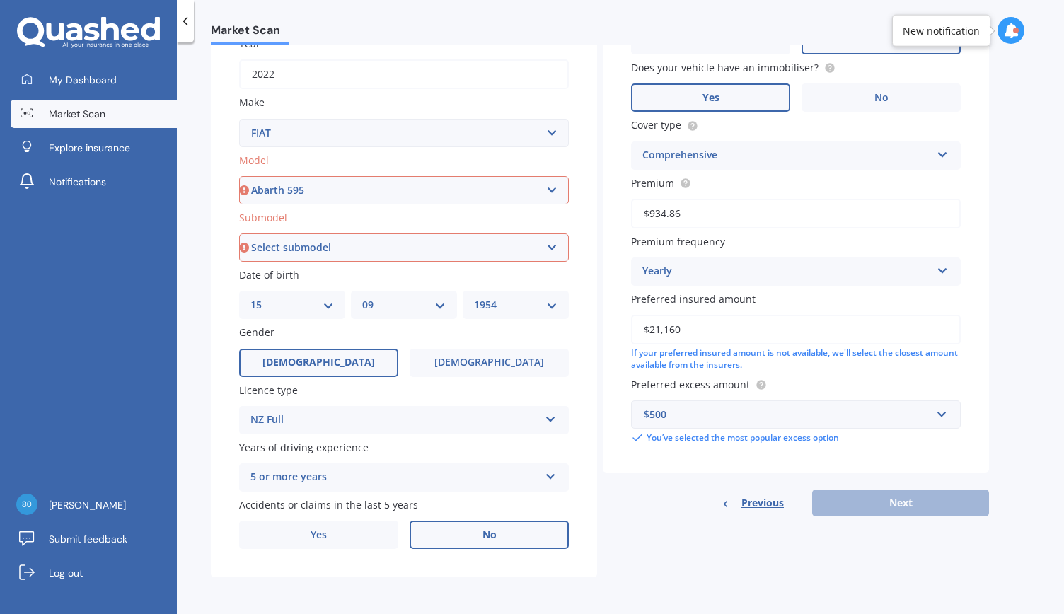
click at [239, 176] on select "Select model 124 128 130 131 132 500 Abarth Abarth 595 Brava Bravo Citivan City…" at bounding box center [404, 190] width 330 height 28
click at [550, 250] on select "Select submodel 1.4PT/5AT" at bounding box center [404, 247] width 330 height 28
click at [557, 247] on select "Select submodel 1.4PT/5AT" at bounding box center [404, 247] width 330 height 28
select select "1.4PT/5AT"
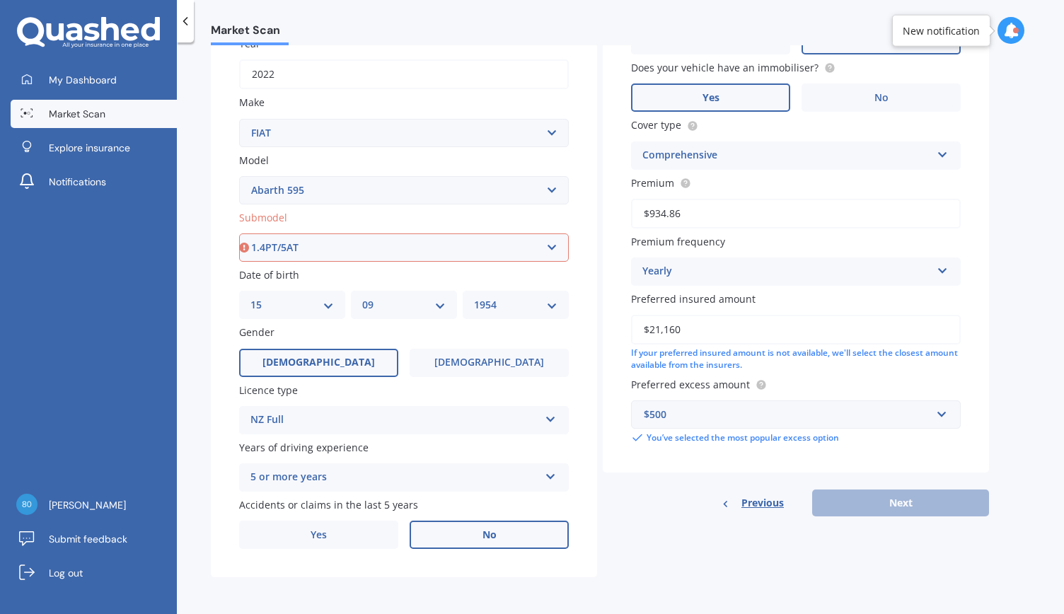
click at [239, 233] on select "Select submodel 1.4PT/5AT" at bounding box center [404, 247] width 330 height 28
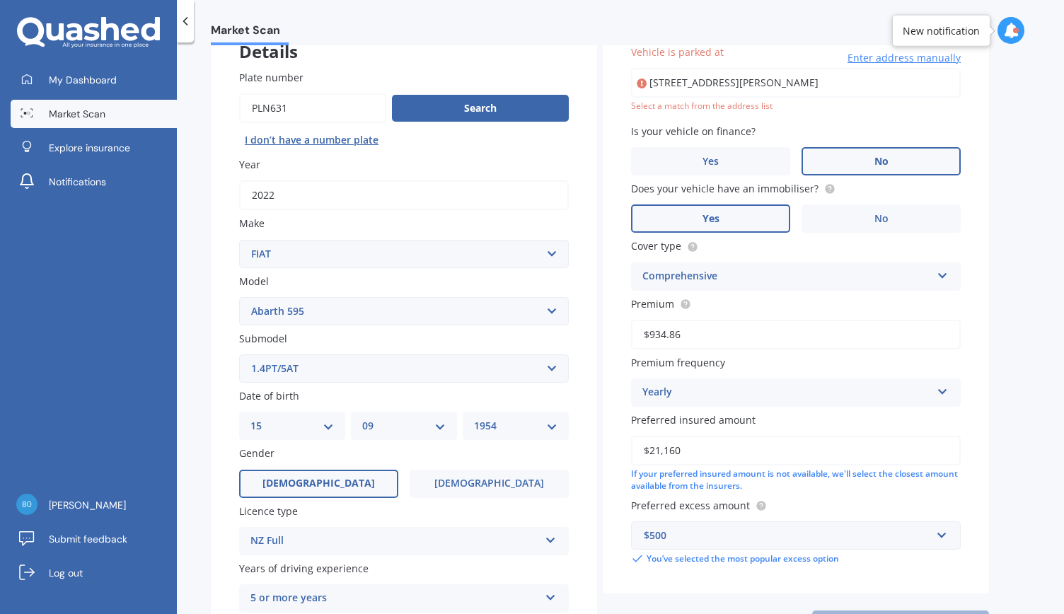
scroll to position [96, 0]
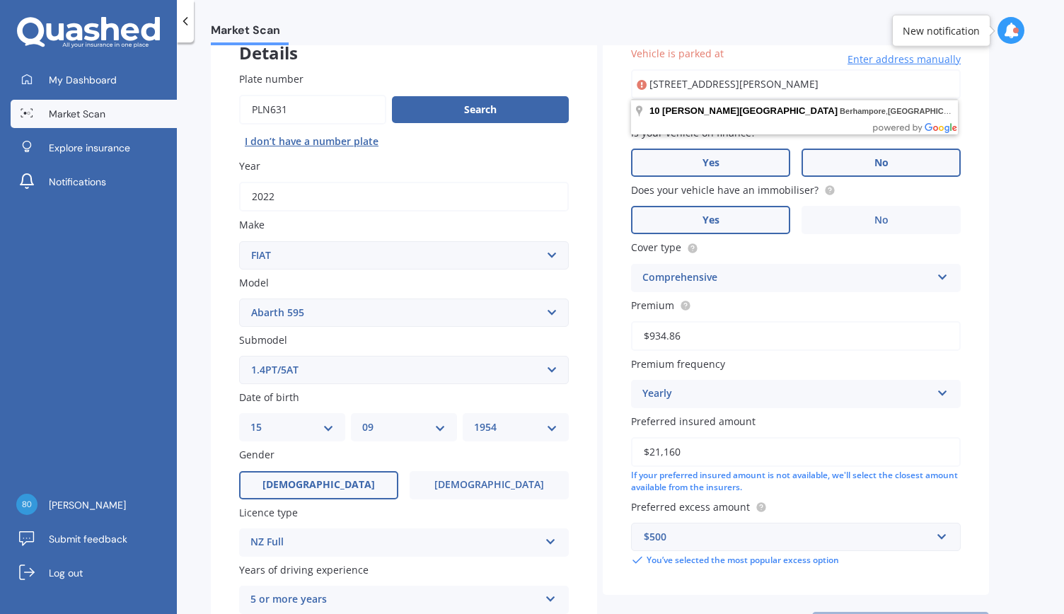
click at [723, 166] on label "Yes" at bounding box center [710, 163] width 159 height 28
click at [0, 0] on input "Yes" at bounding box center [0, 0] width 0 height 0
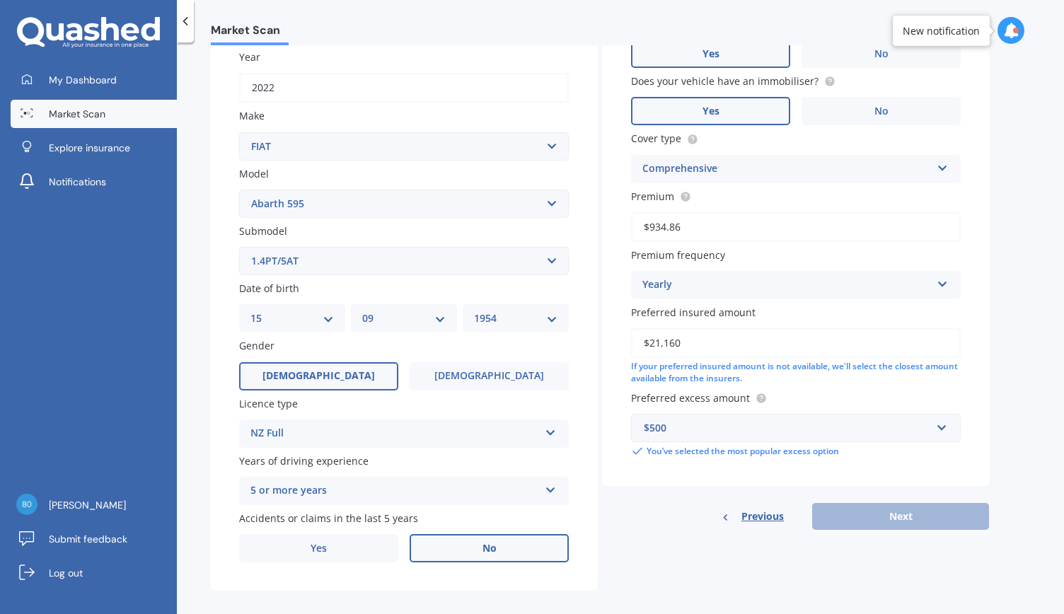
scroll to position [221, 0]
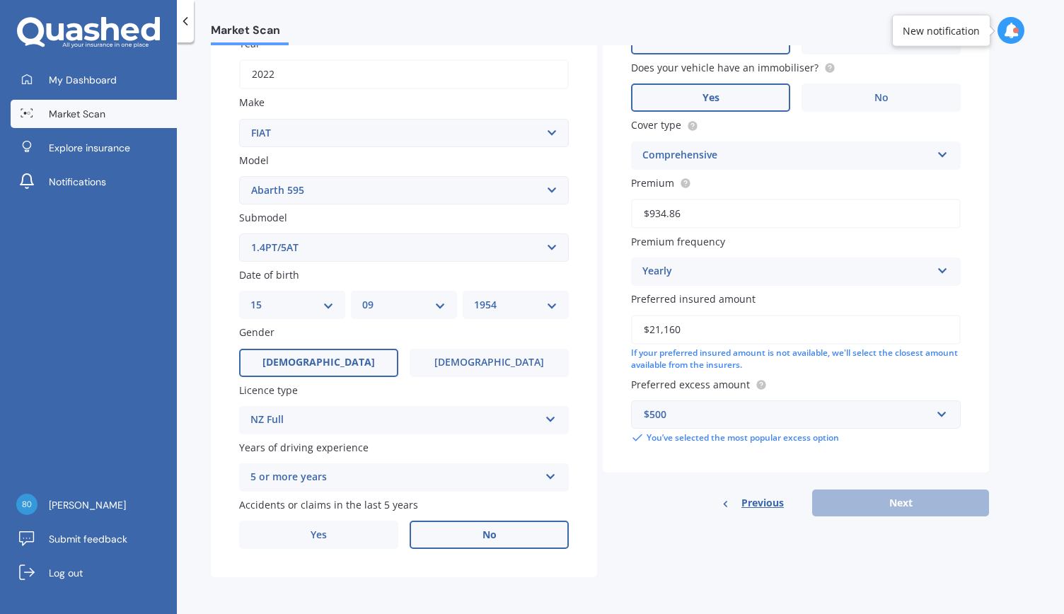
click at [548, 422] on icon at bounding box center [551, 417] width 12 height 10
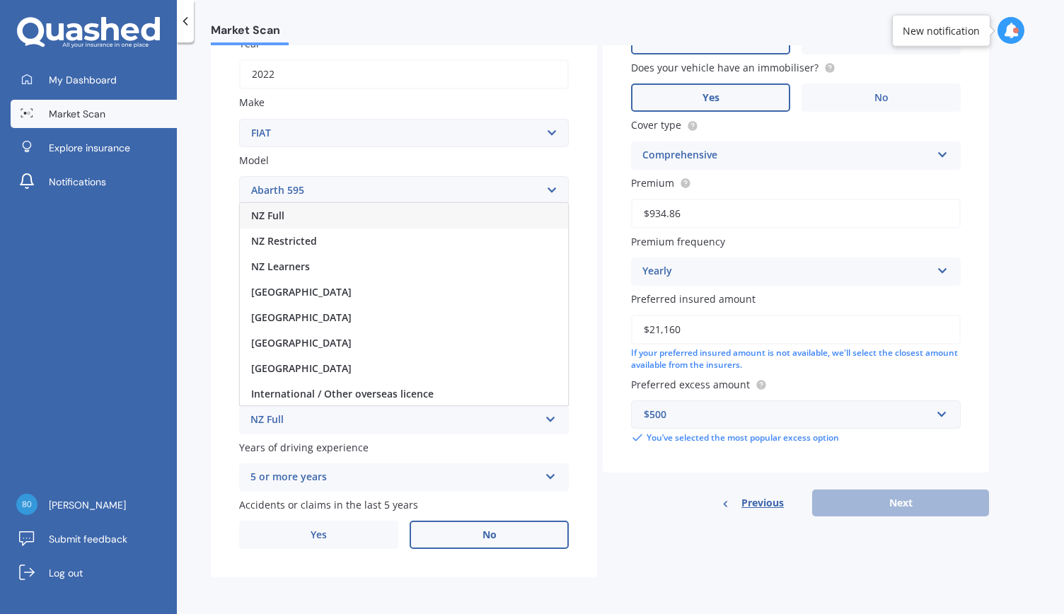
click at [267, 220] on span "NZ Full" at bounding box center [267, 215] width 33 height 13
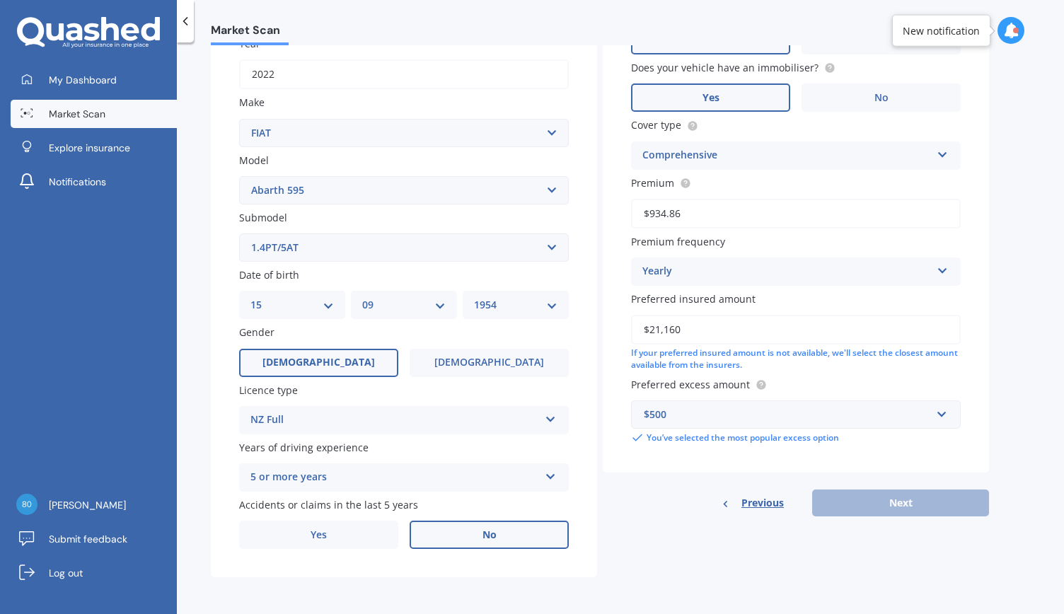
click at [557, 475] on div "5 or more years 5 or more years 4 years 3 years 2 years 1 year" at bounding box center [404, 477] width 330 height 28
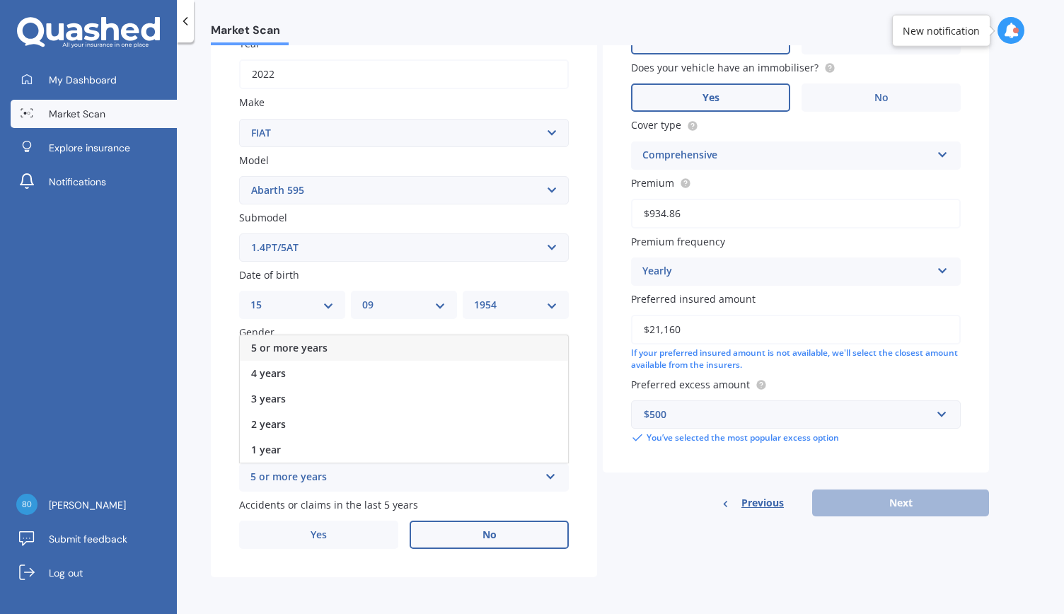
click at [289, 341] on span "5 or more years" at bounding box center [289, 347] width 76 height 13
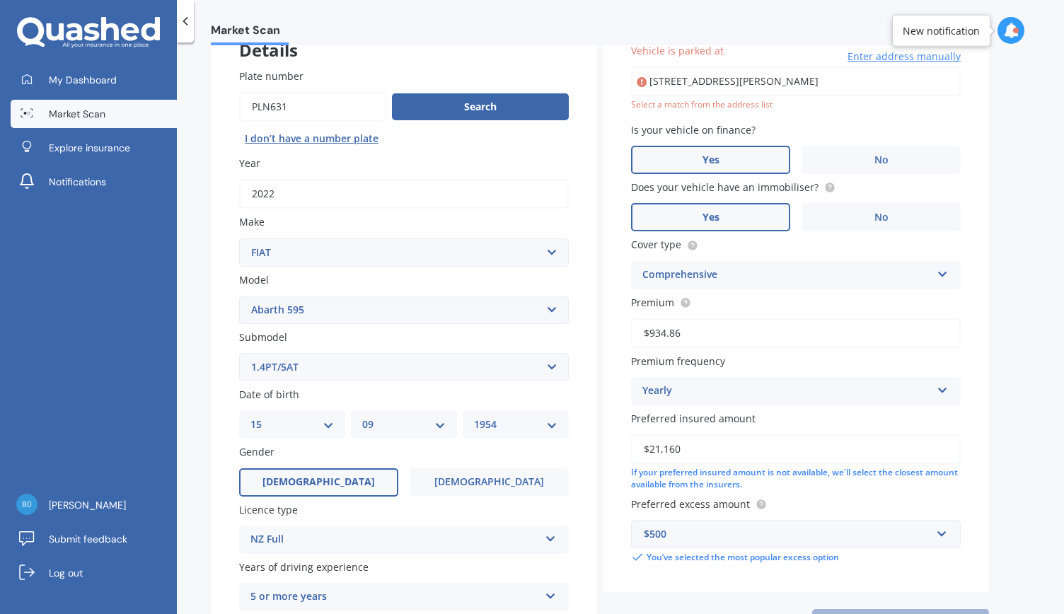
scroll to position [0, 0]
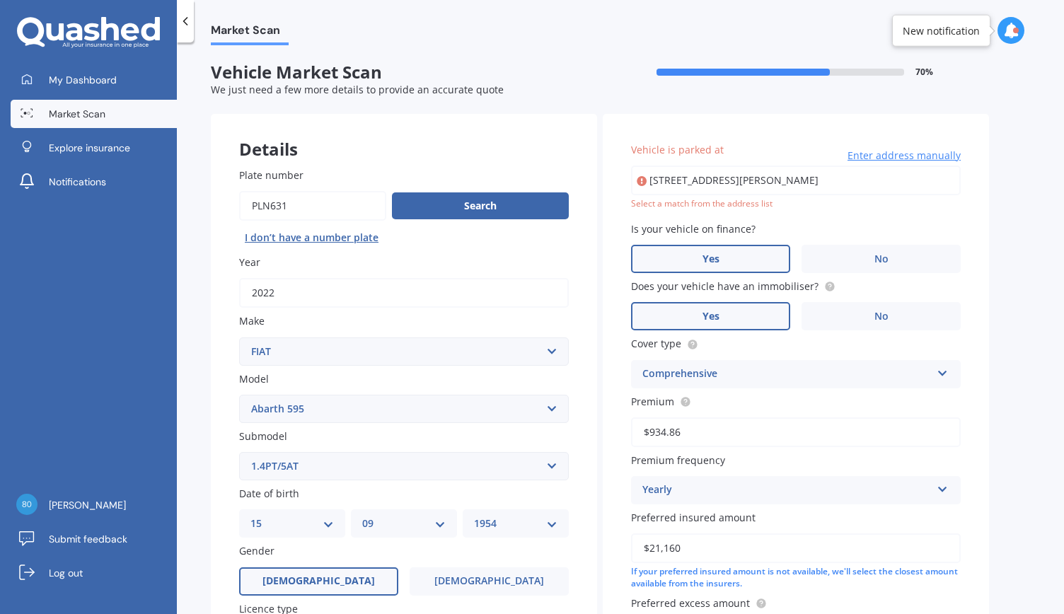
click at [681, 209] on div "Select a match from the address list" at bounding box center [796, 204] width 330 height 12
click at [638, 185] on icon at bounding box center [642, 181] width 10 height 14
click at [706, 179] on input "[STREET_ADDRESS][PERSON_NAME]" at bounding box center [796, 181] width 330 height 30
type input "[STREET_ADDRESS][PERSON_NAME]"
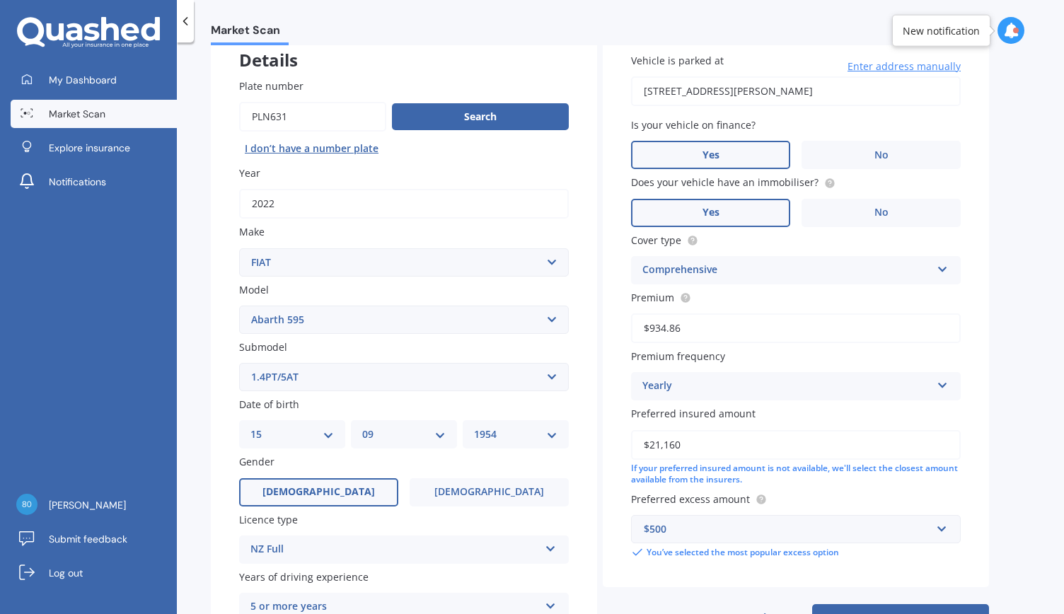
scroll to position [221, 0]
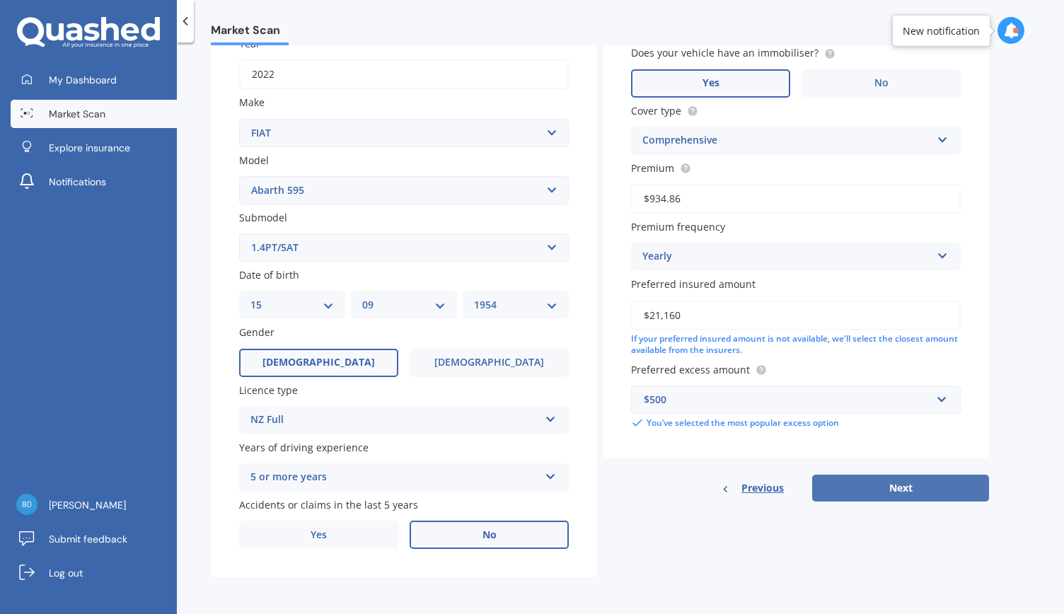
click at [909, 486] on button "Next" at bounding box center [900, 488] width 177 height 27
select select "15"
select select "09"
select select "1954"
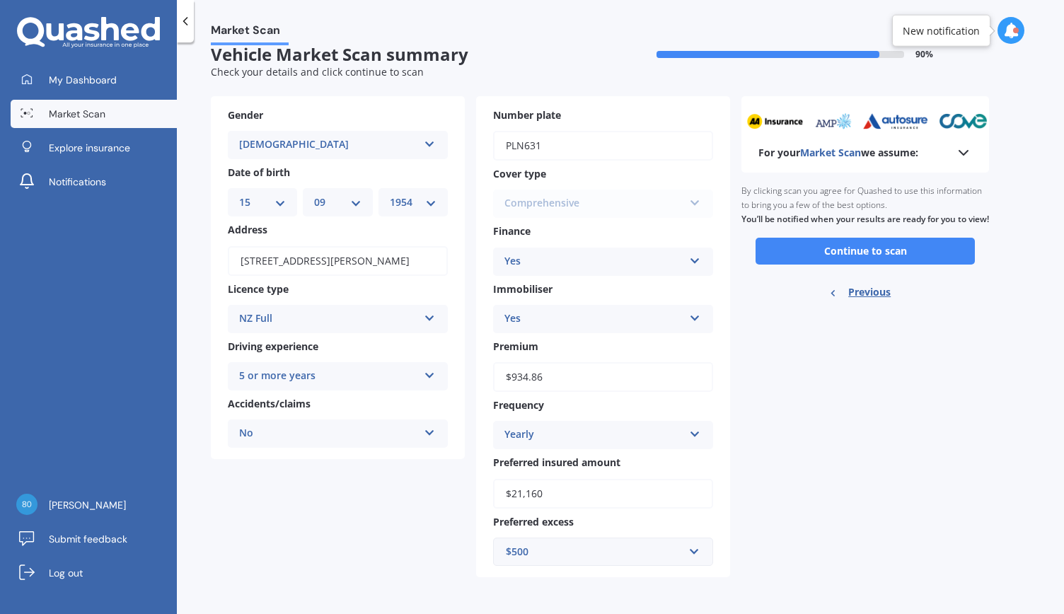
scroll to position [0, 0]
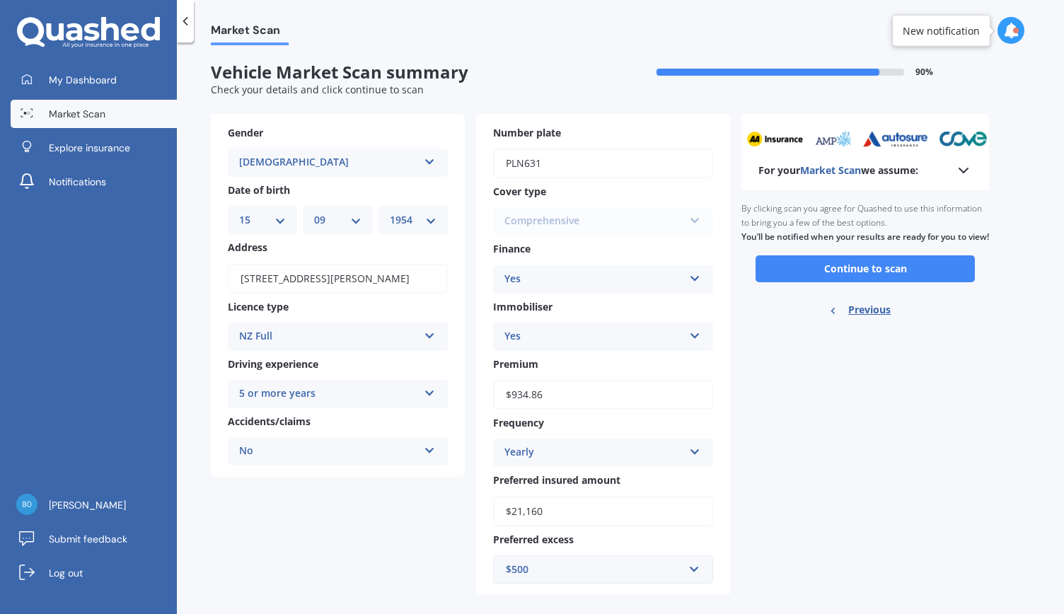
click at [705, 274] on div "Yes Yes No" at bounding box center [603, 279] width 220 height 28
click at [512, 332] on span "No" at bounding box center [512, 331] width 14 height 13
drag, startPoint x: 845, startPoint y: 283, endPoint x: 838, endPoint y: 287, distance: 7.3
click at [844, 282] on button "Continue to scan" at bounding box center [865, 268] width 219 height 27
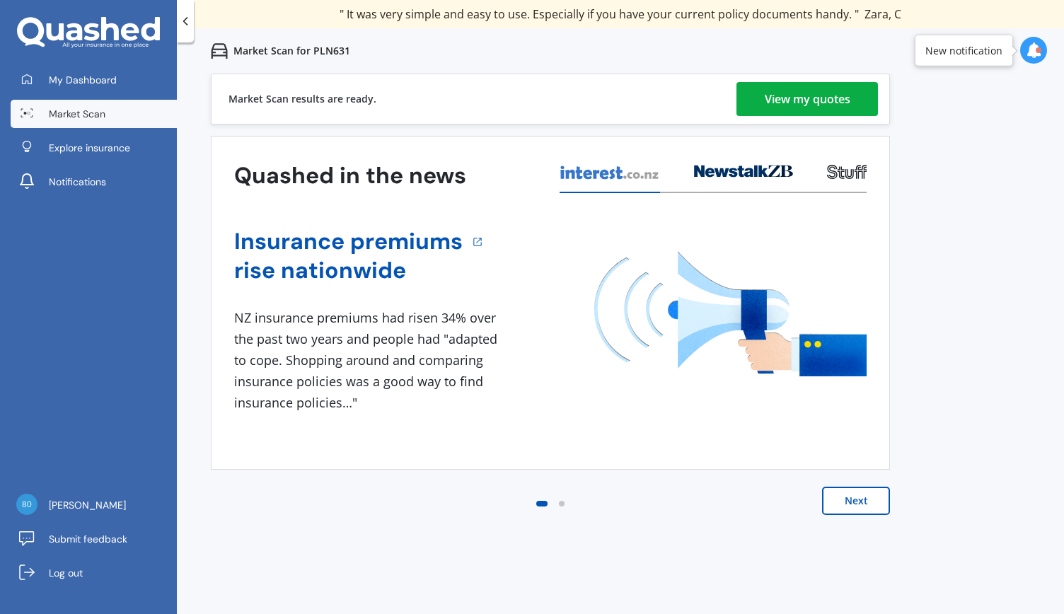
click at [808, 105] on div "View my quotes" at bounding box center [808, 99] width 86 height 34
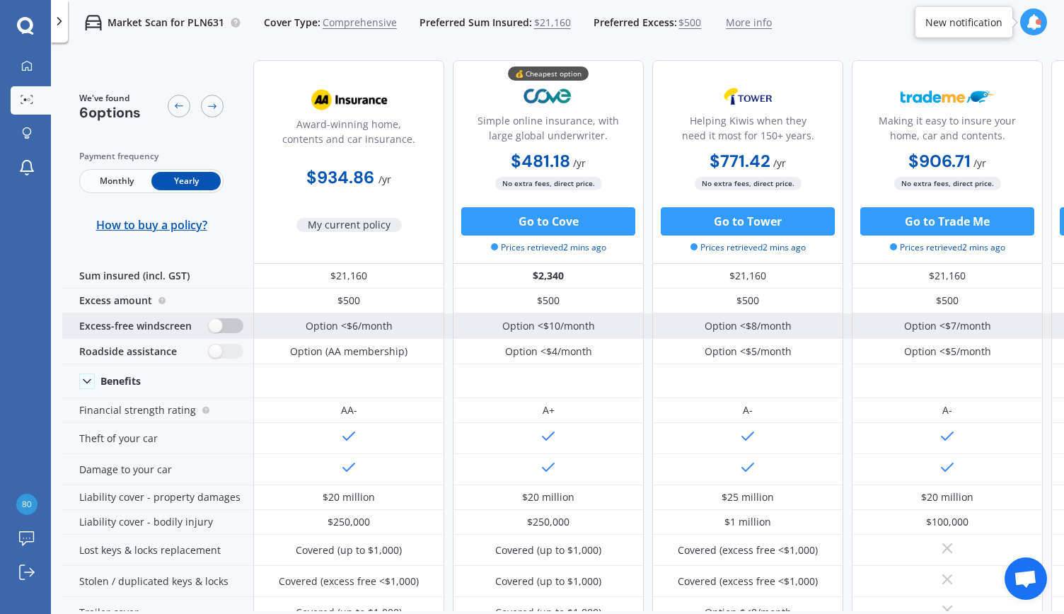
click at [214, 328] on label at bounding box center [226, 325] width 35 height 15
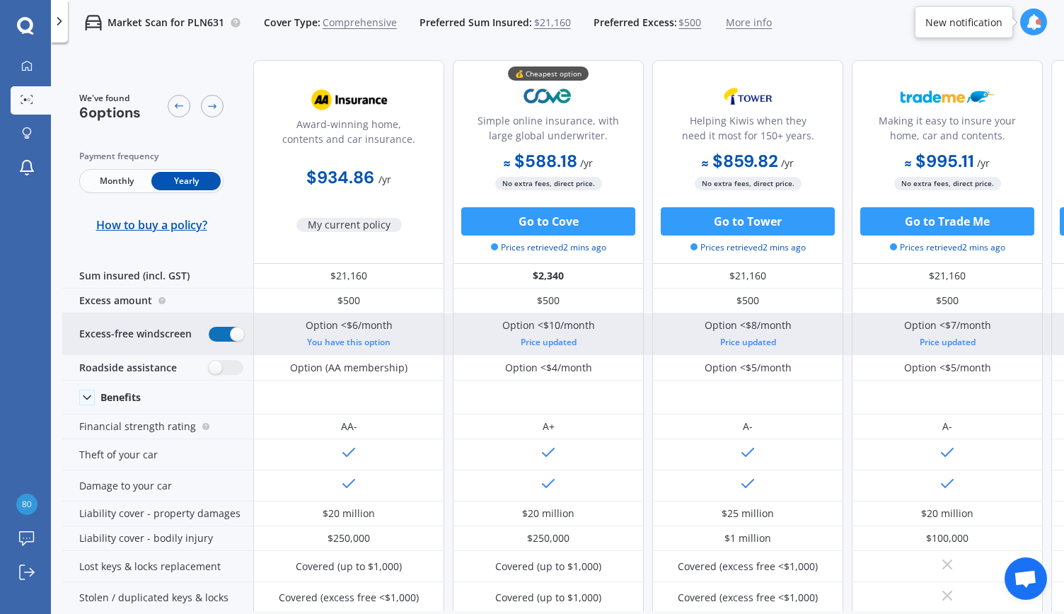
click at [234, 337] on label at bounding box center [226, 334] width 35 height 15
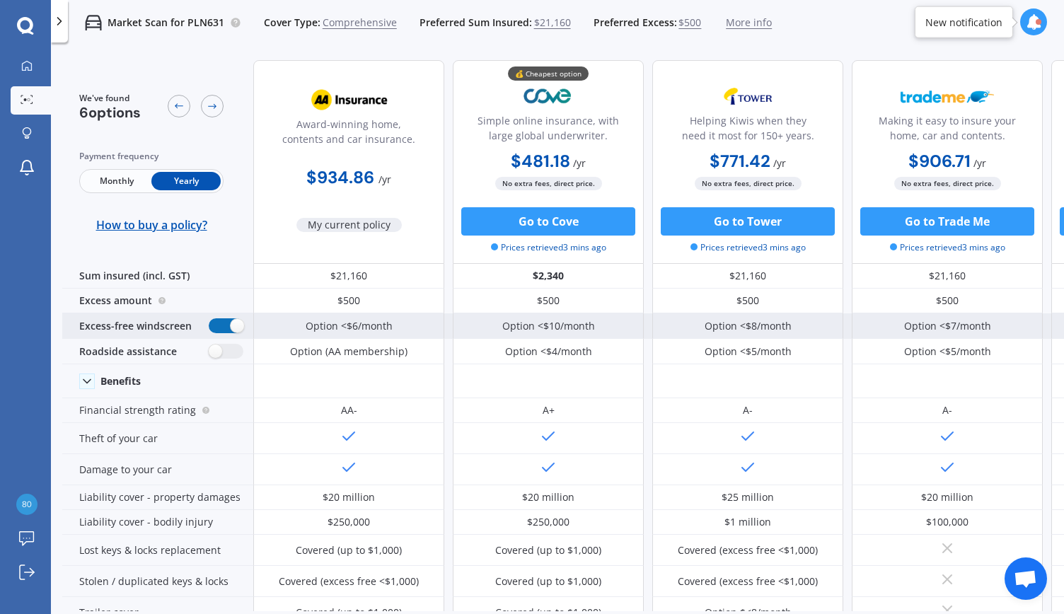
radio input "false"
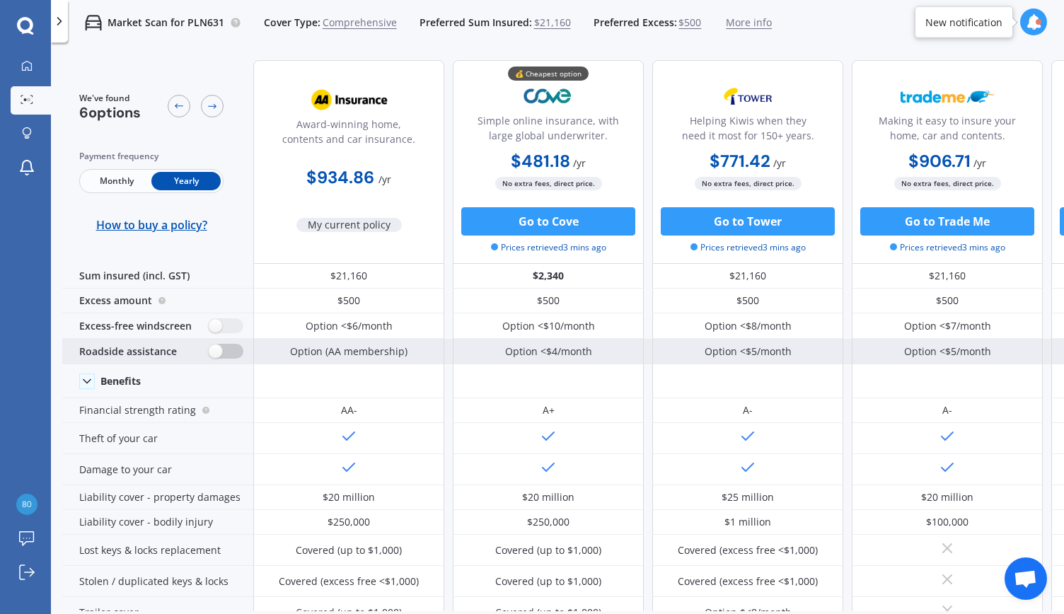
click at [210, 353] on label at bounding box center [226, 351] width 35 height 15
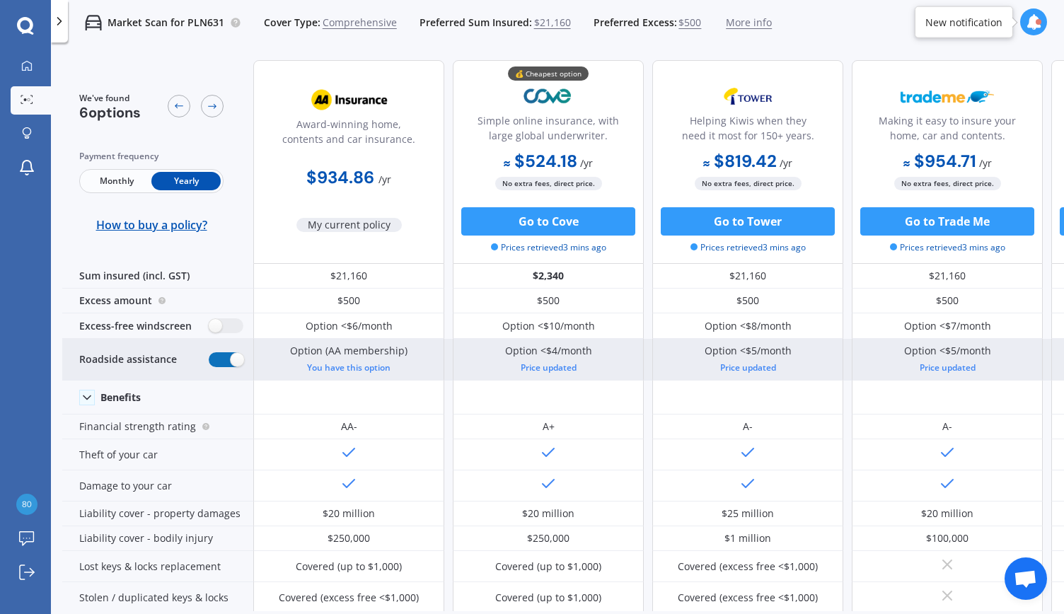
click at [243, 357] on label at bounding box center [226, 359] width 35 height 15
radio input "false"
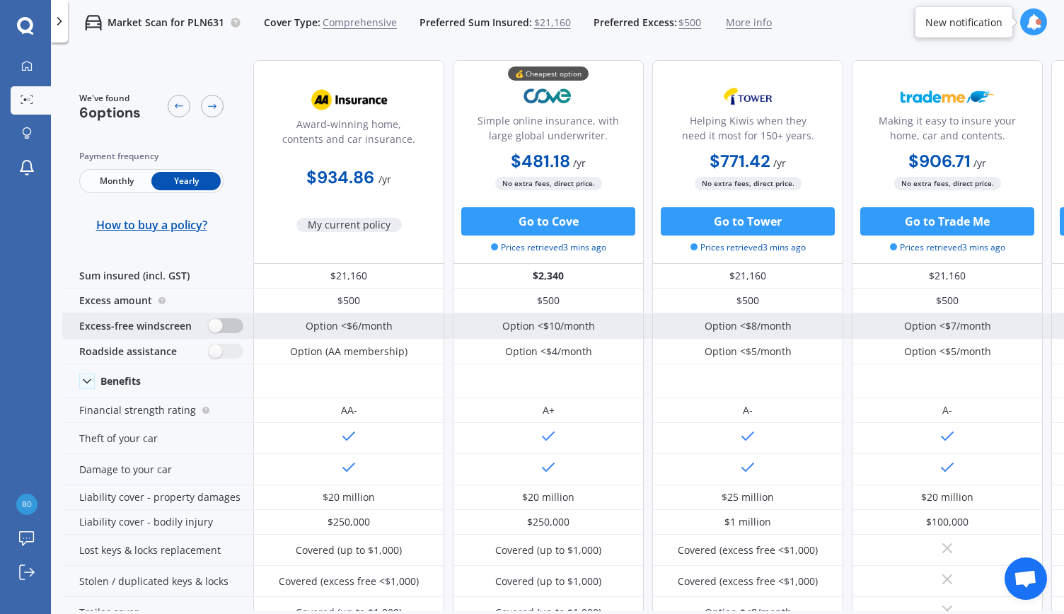
click at [212, 329] on label at bounding box center [226, 325] width 35 height 15
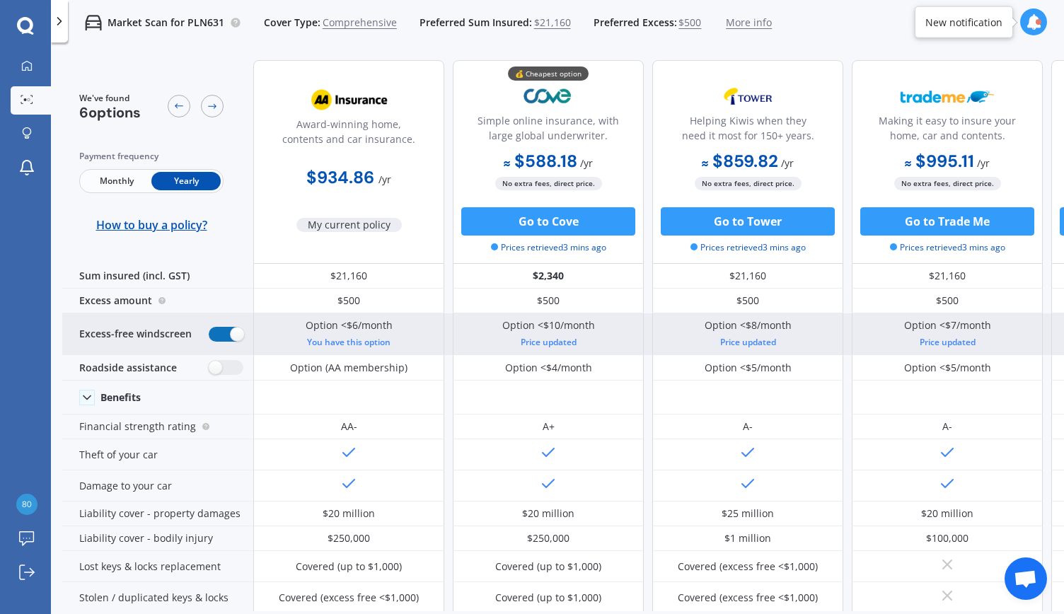
click at [235, 336] on label at bounding box center [226, 334] width 35 height 15
radio input "false"
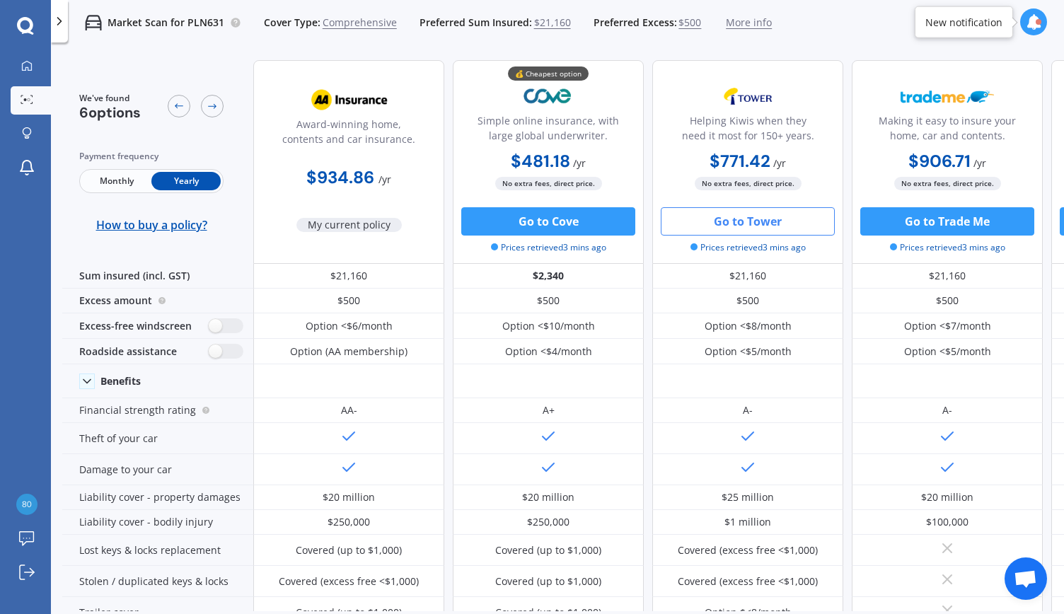
click at [723, 226] on button "Go to Tower" at bounding box center [748, 221] width 174 height 28
